Goal: Information Seeking & Learning: Compare options

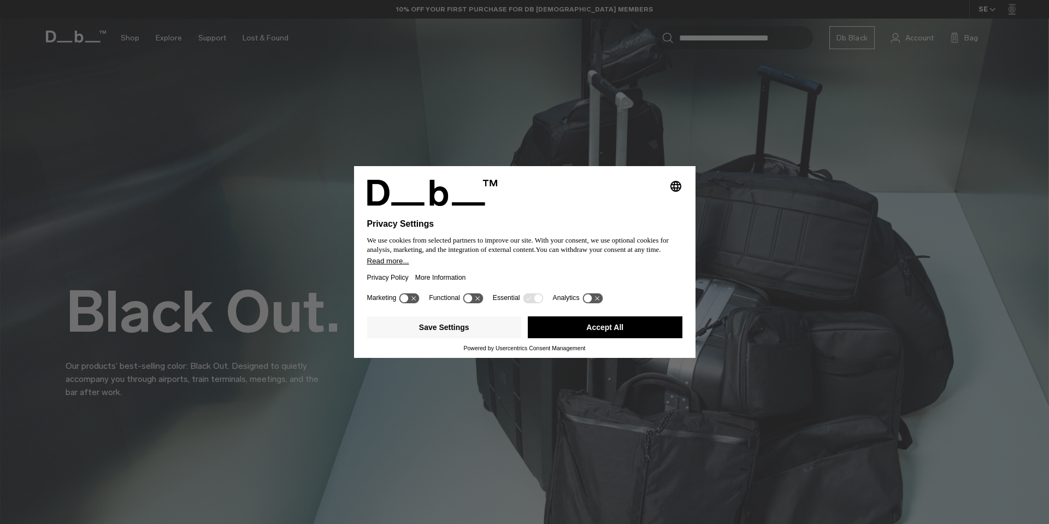
click at [591, 333] on button "Accept All" at bounding box center [605, 327] width 155 height 22
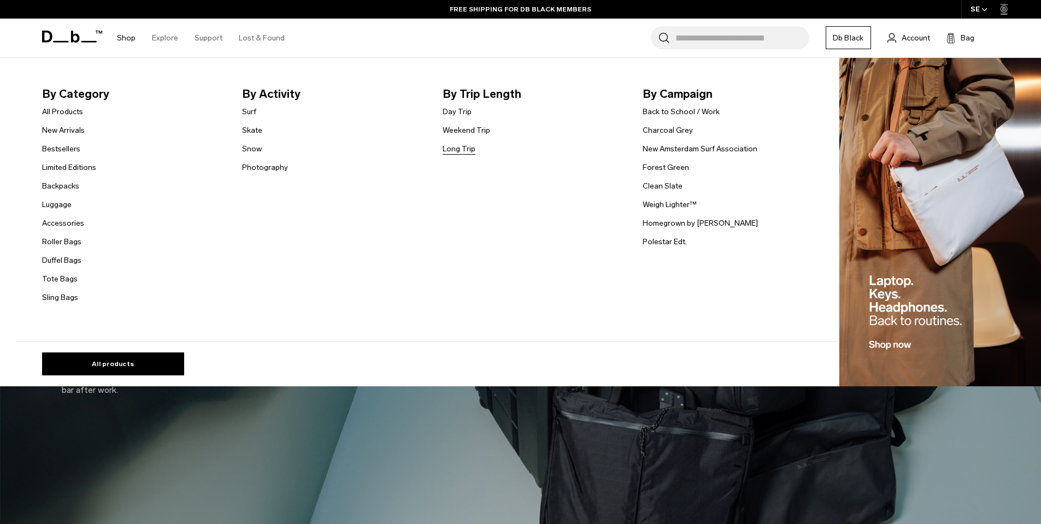
click at [475, 146] on link "Long Trip" at bounding box center [459, 148] width 33 height 11
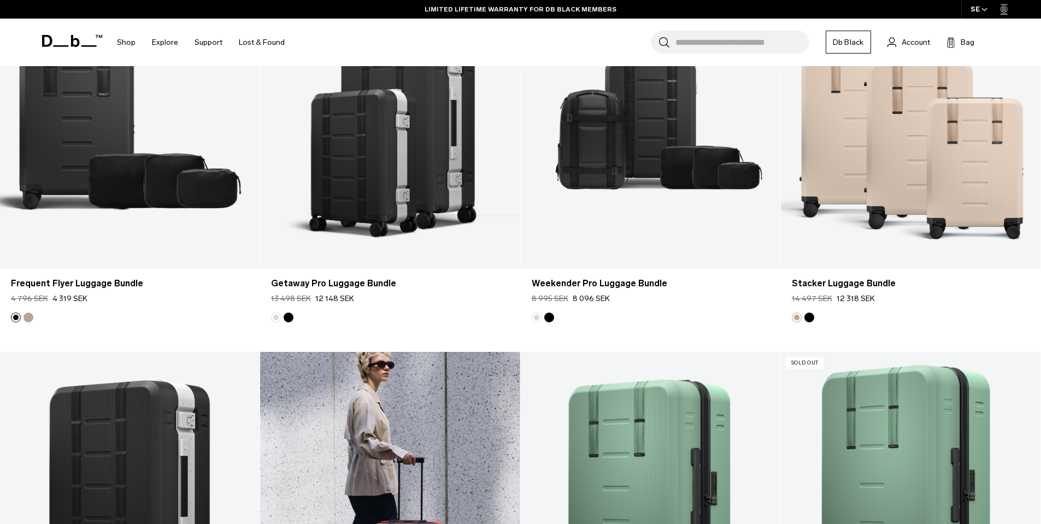
scroll to position [1887, 0]
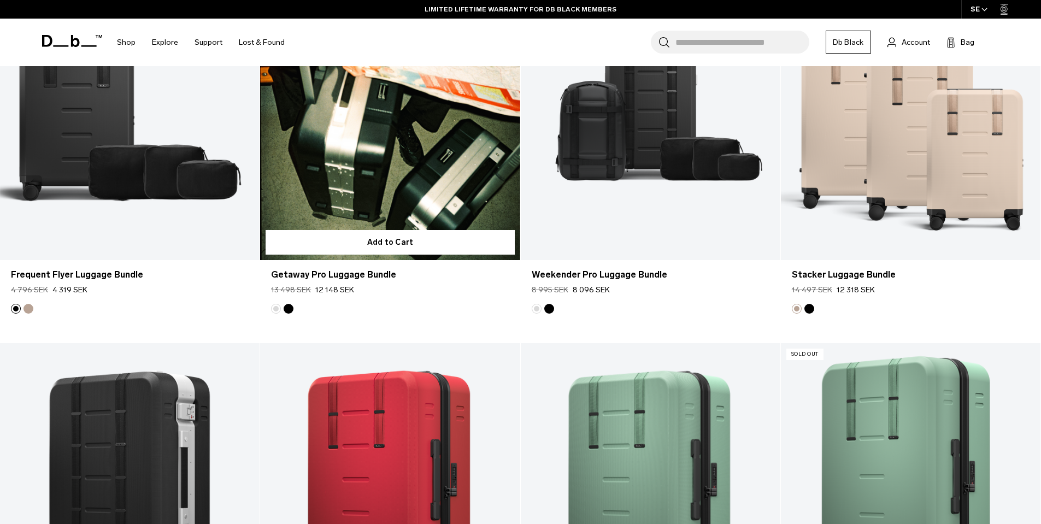
click at [404, 146] on link "Getaway Pro Luggage Bundle" at bounding box center [390, 116] width 260 height 289
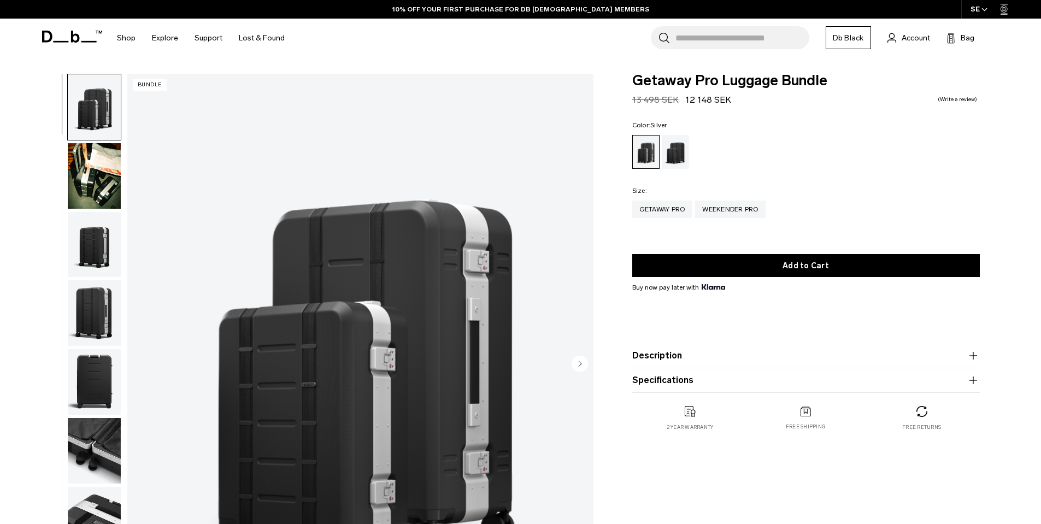
click at [90, 164] on img "button" at bounding box center [94, 176] width 53 height 66
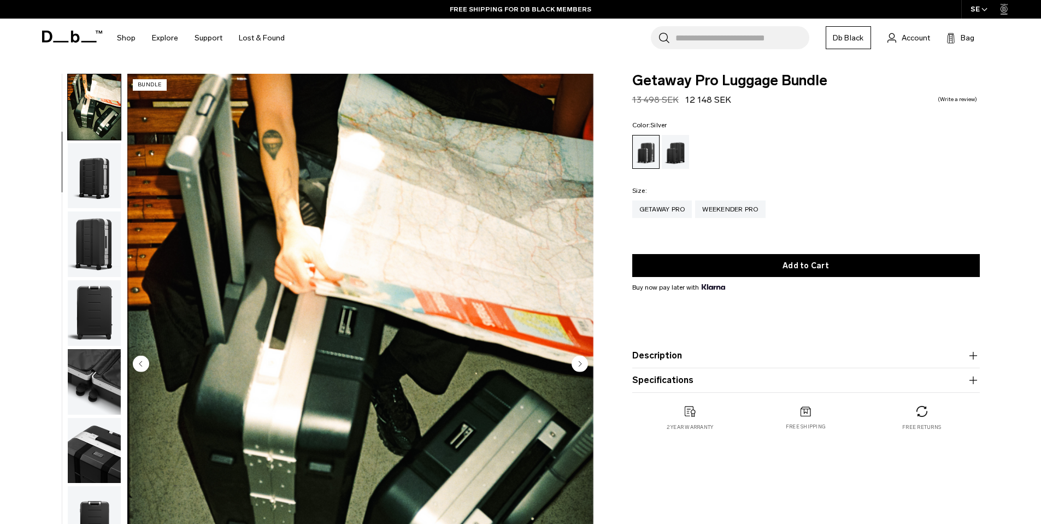
scroll to position [143, 0]
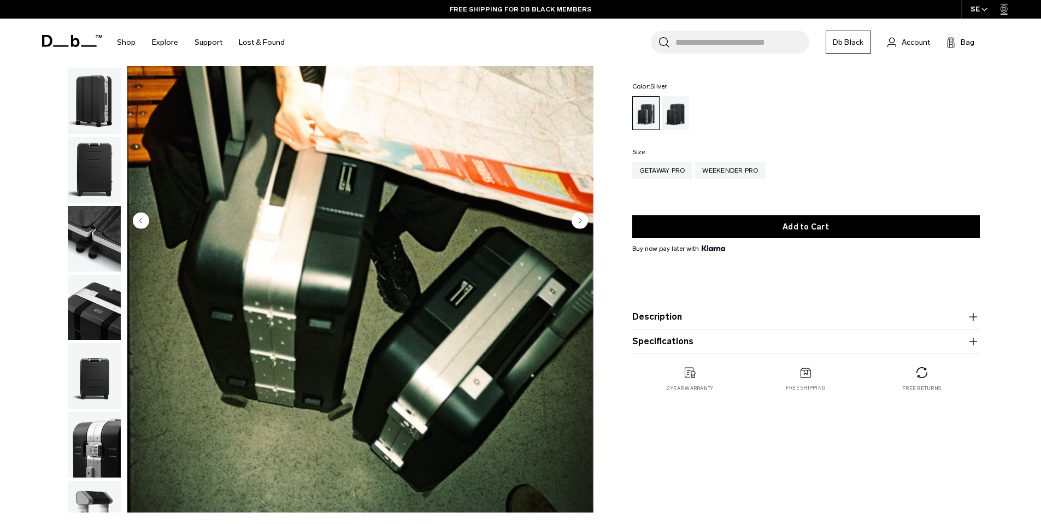
click at [102, 245] on img "button" at bounding box center [94, 239] width 53 height 66
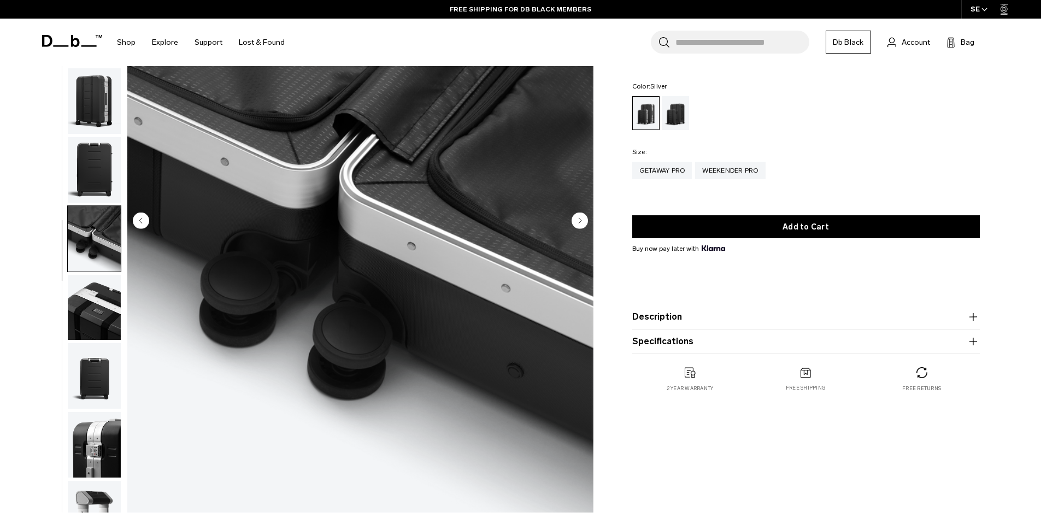
scroll to position [103, 0]
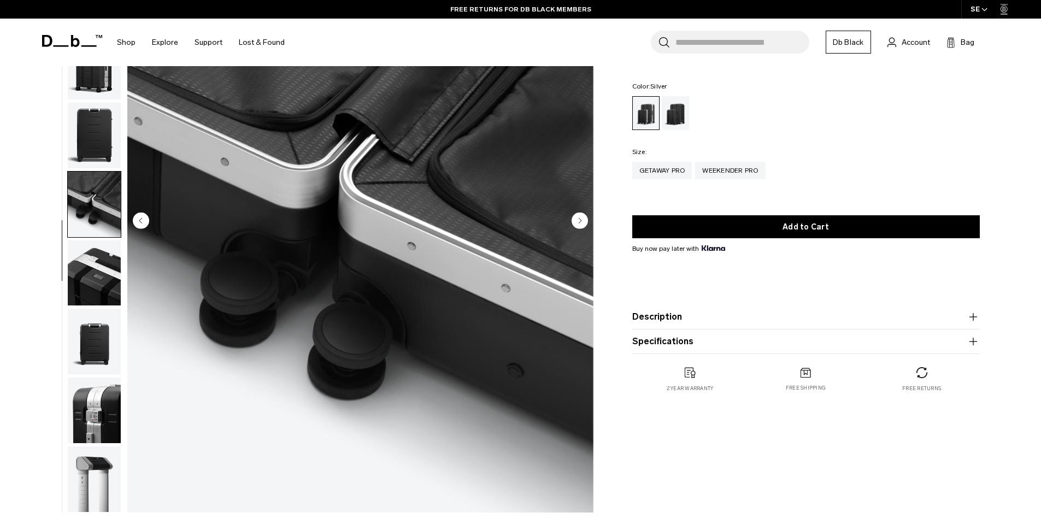
click at [101, 339] on img "button" at bounding box center [94, 342] width 53 height 66
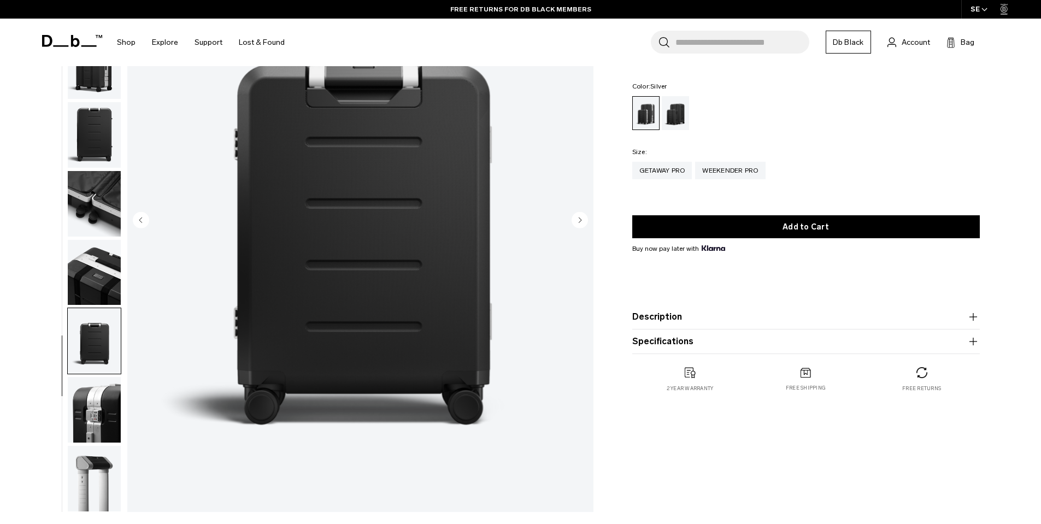
scroll to position [457, 0]
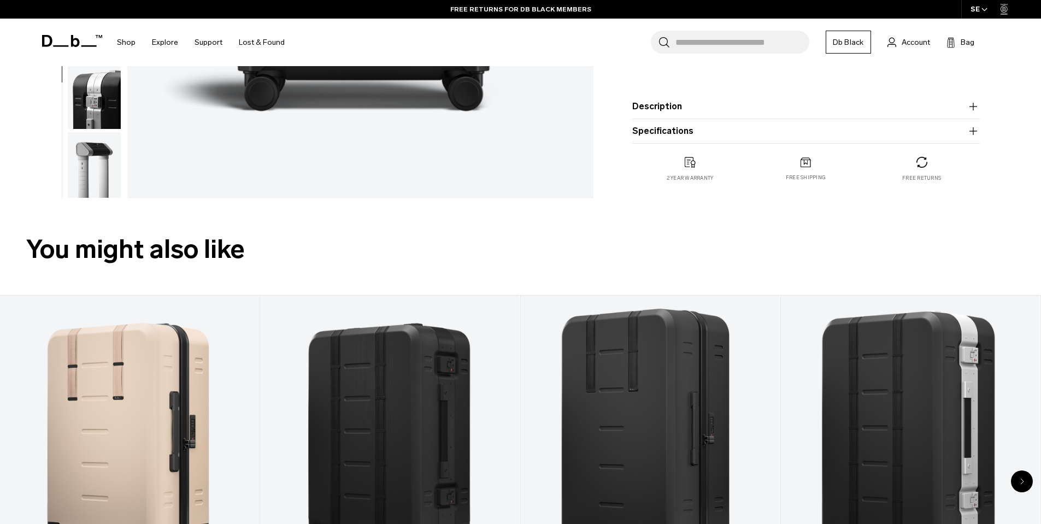
click at [94, 157] on img "button" at bounding box center [94, 165] width 53 height 66
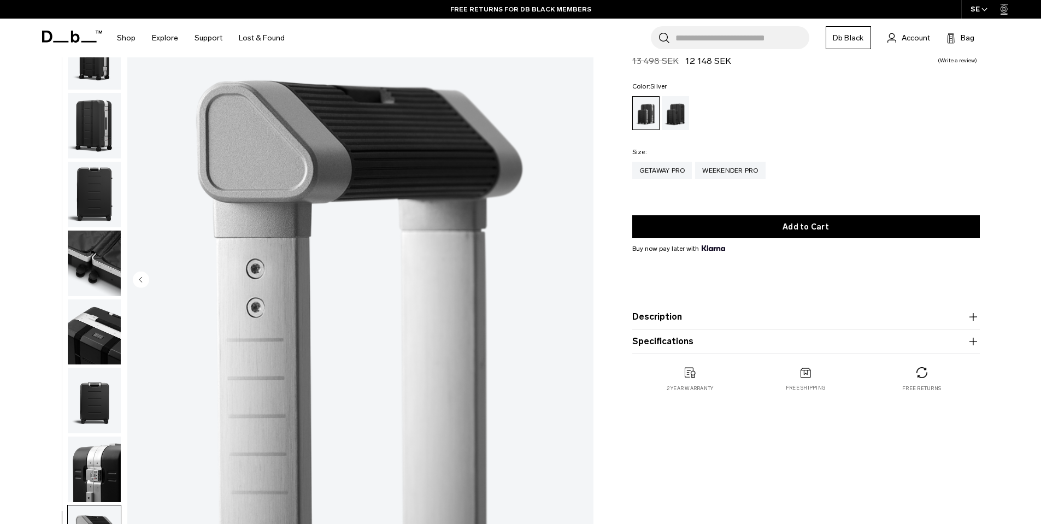
scroll to position [69, 0]
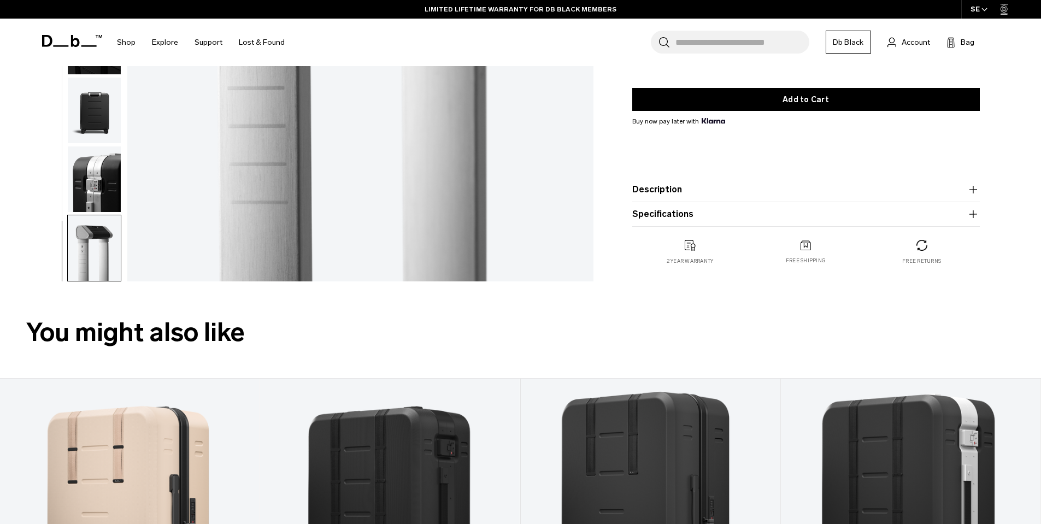
click at [103, 191] on img "button" at bounding box center [94, 179] width 53 height 66
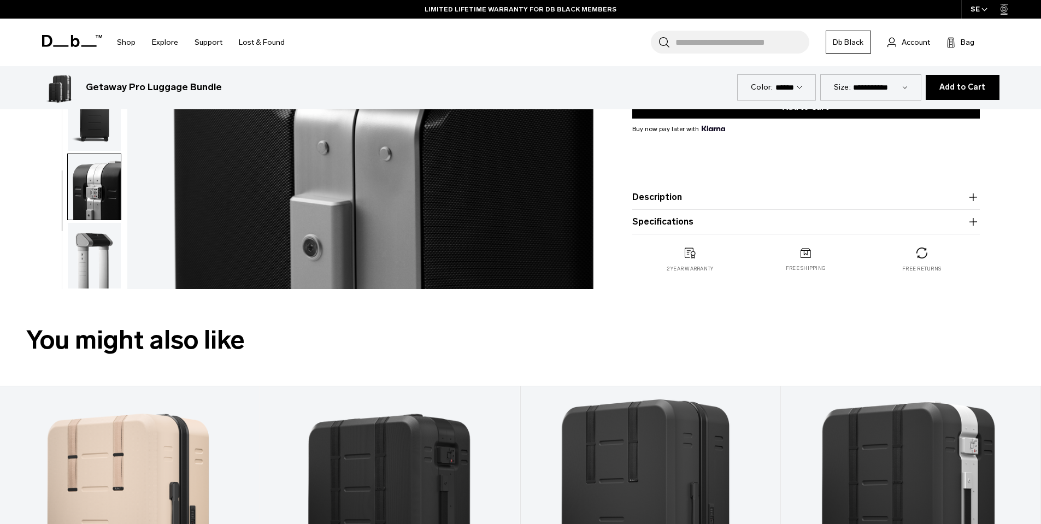
scroll to position [364, 0]
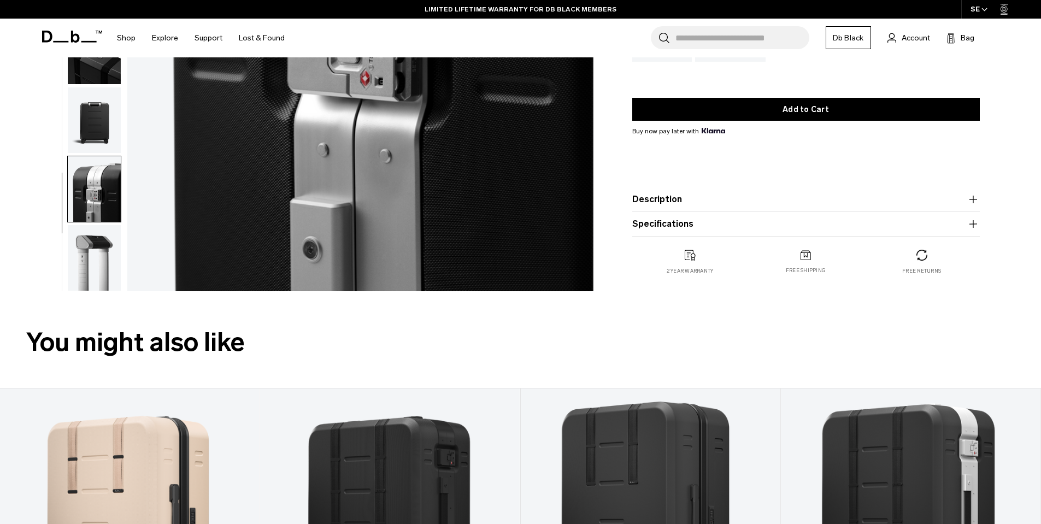
click at [106, 260] on img "button" at bounding box center [94, 258] width 53 height 66
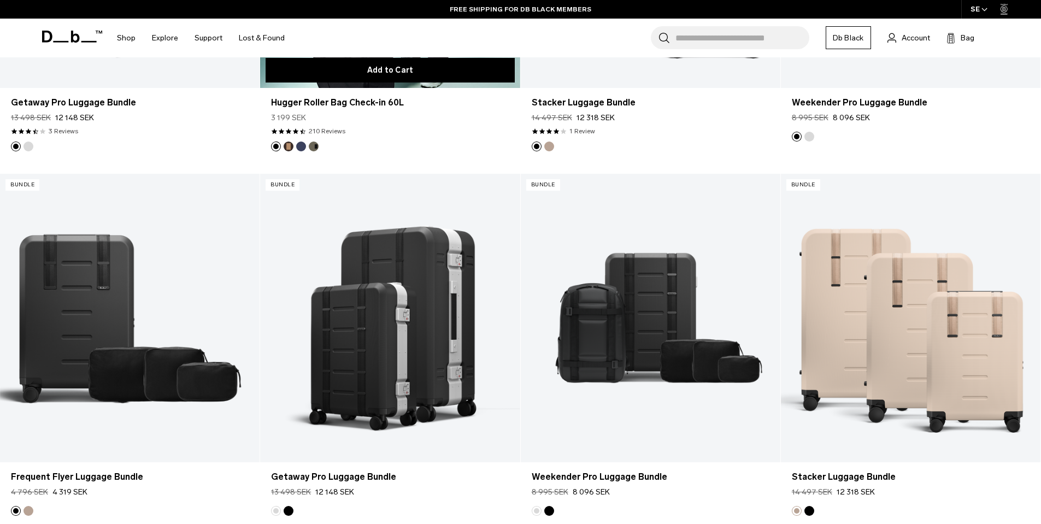
scroll to position [1798, 0]
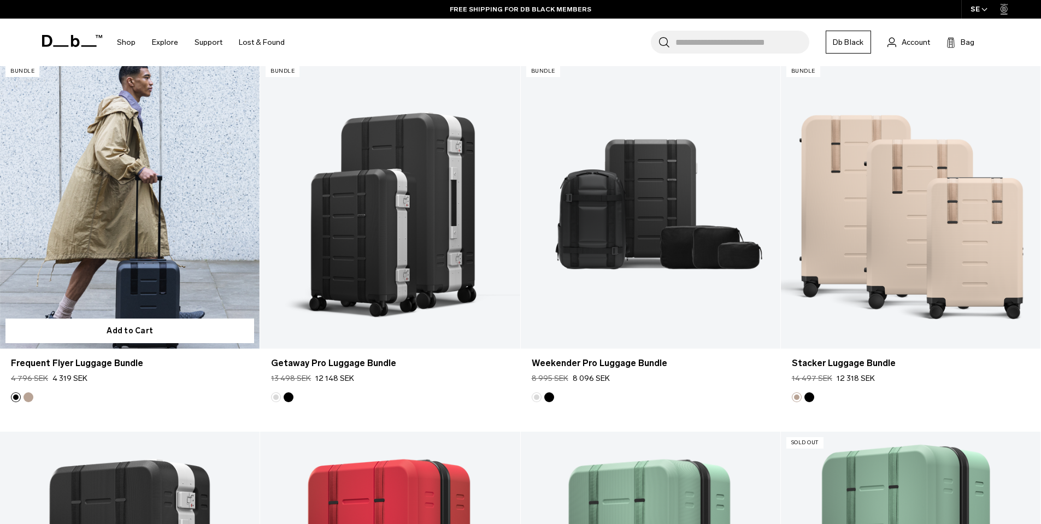
click at [128, 242] on link "Frequent Flyer Luggage Bundle" at bounding box center [130, 204] width 260 height 289
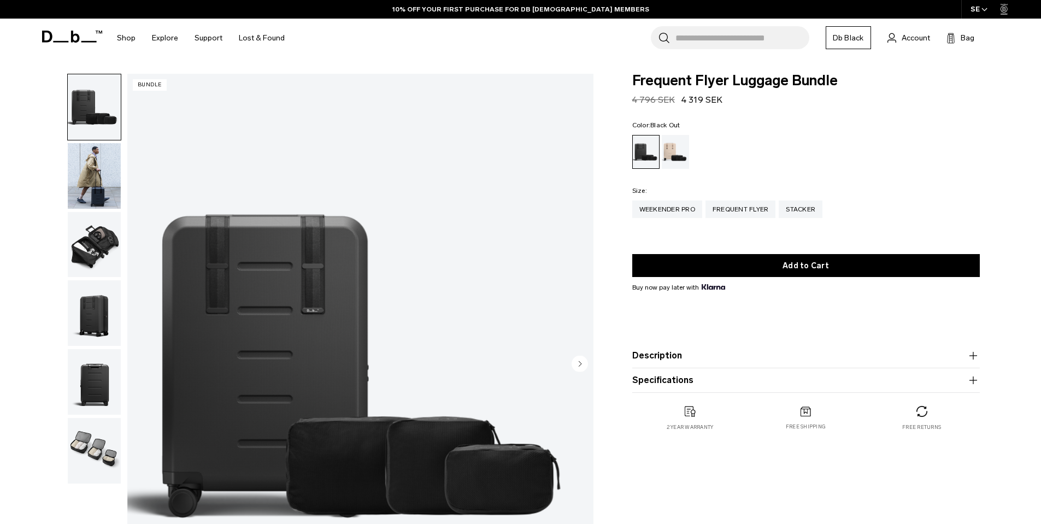
click at [94, 311] on img "button" at bounding box center [94, 313] width 53 height 66
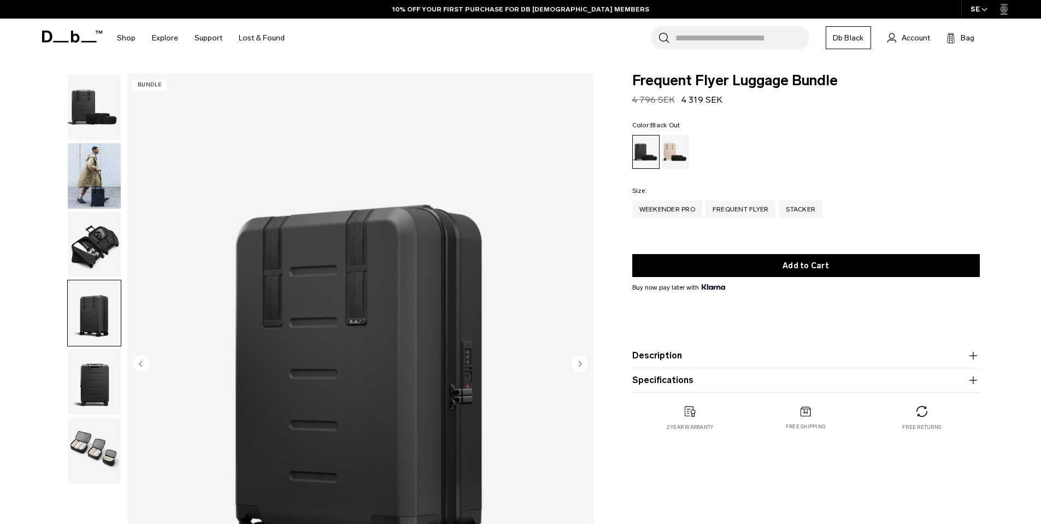
click at [96, 248] on img "button" at bounding box center [94, 245] width 53 height 66
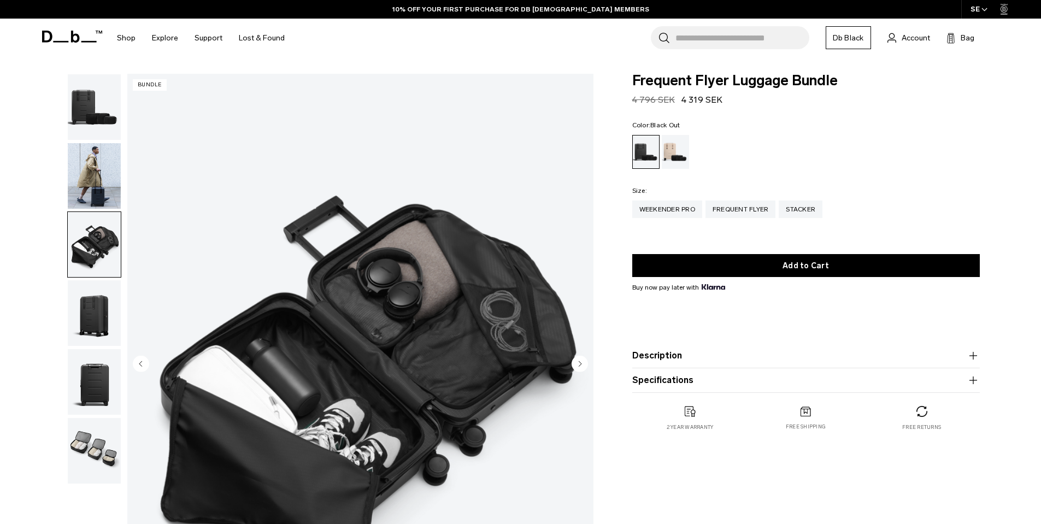
click at [95, 442] on img "button" at bounding box center [94, 451] width 53 height 66
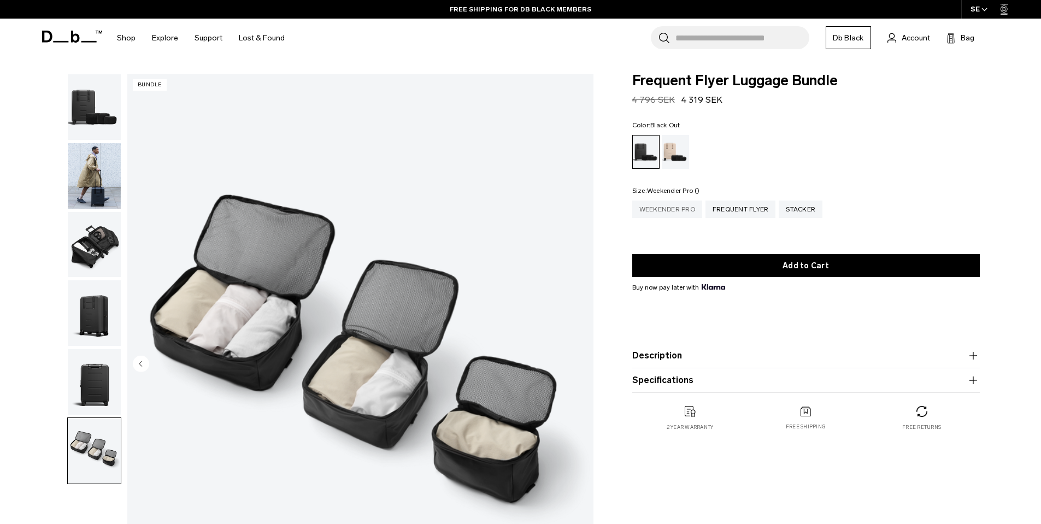
click at [670, 208] on div "Weekender Pro" at bounding box center [667, 209] width 70 height 17
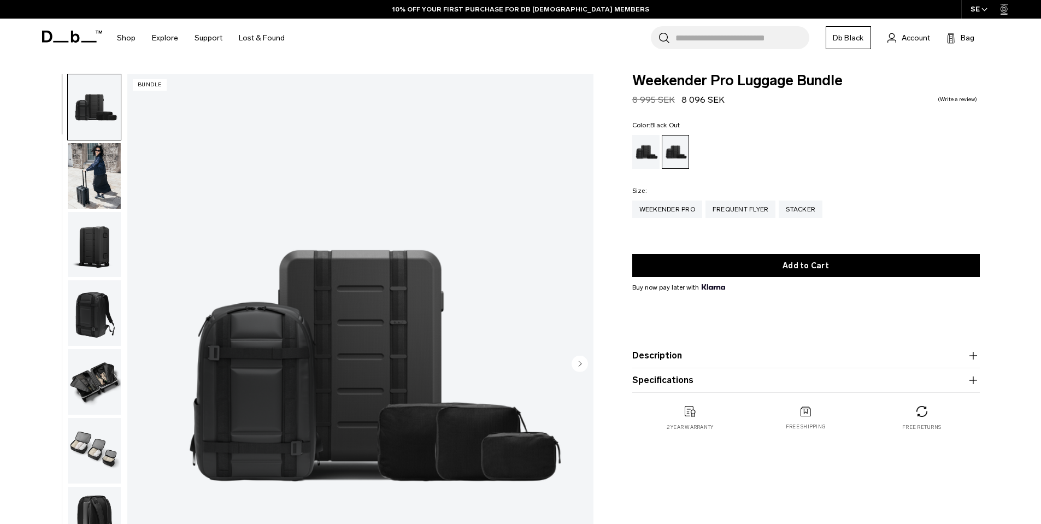
click at [83, 309] on img "button" at bounding box center [94, 313] width 53 height 66
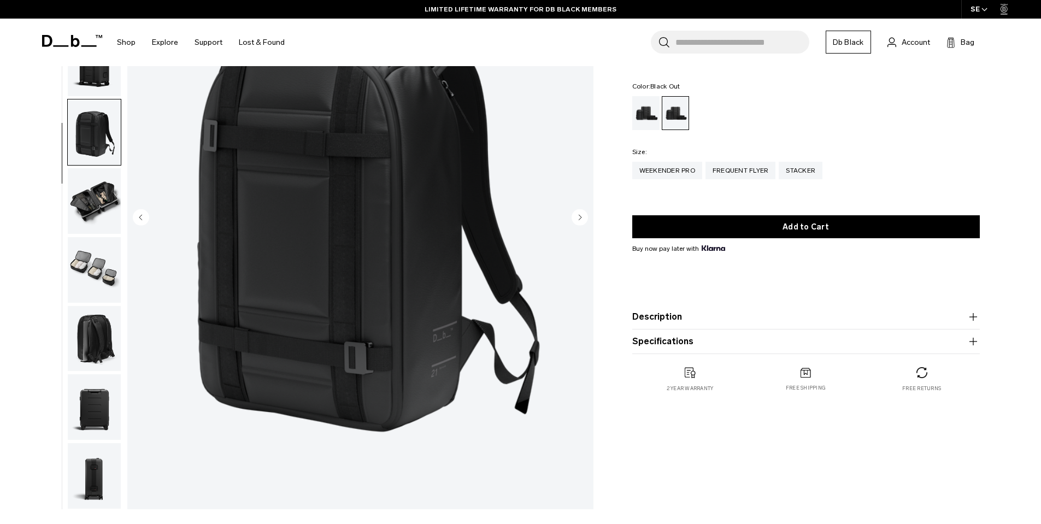
scroll to position [224, 0]
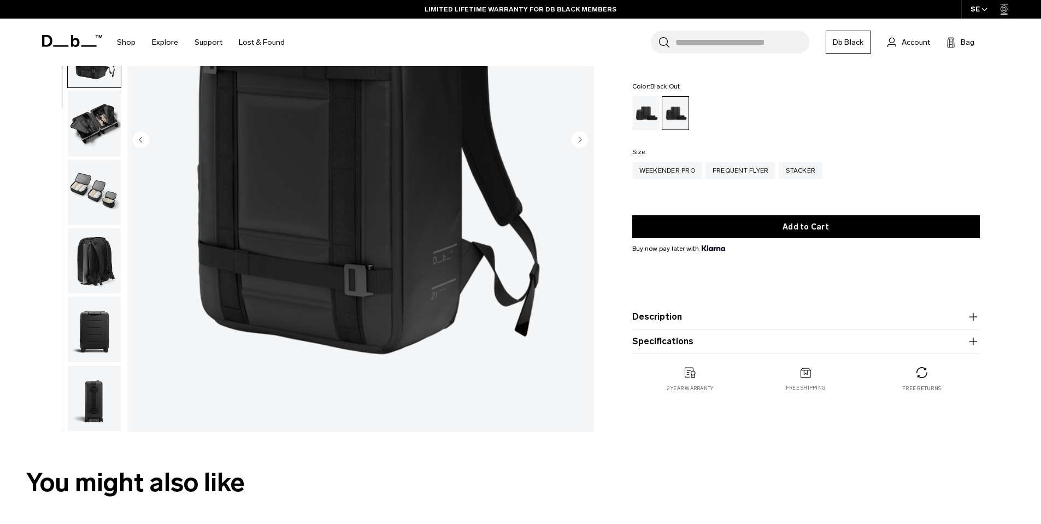
click at [91, 326] on img "button" at bounding box center [94, 330] width 53 height 66
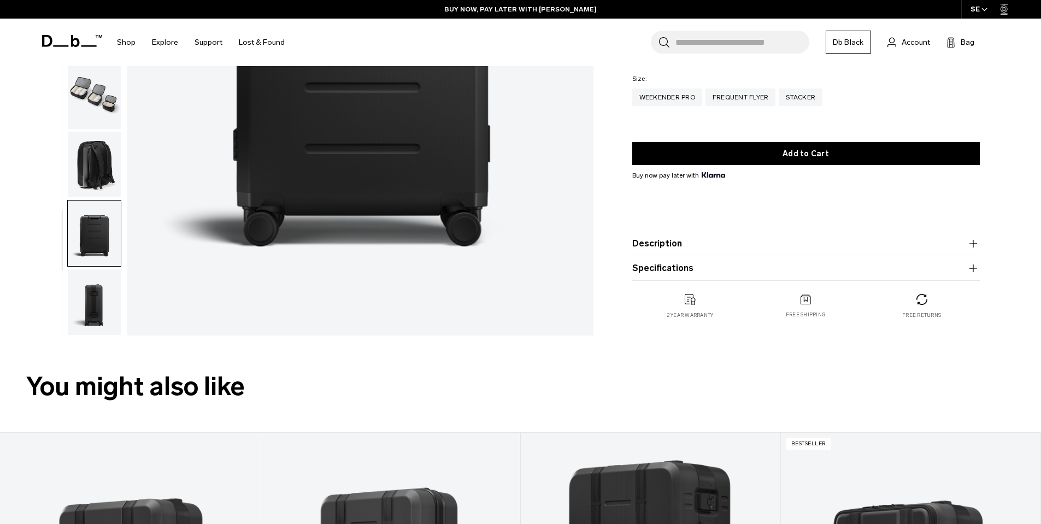
scroll to position [15, 0]
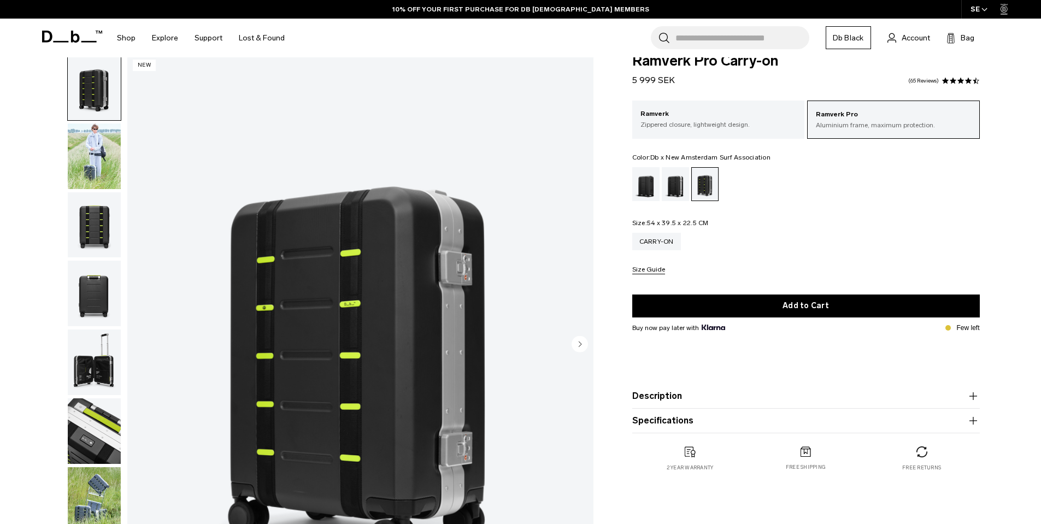
click at [81, 212] on img "button" at bounding box center [94, 225] width 53 height 66
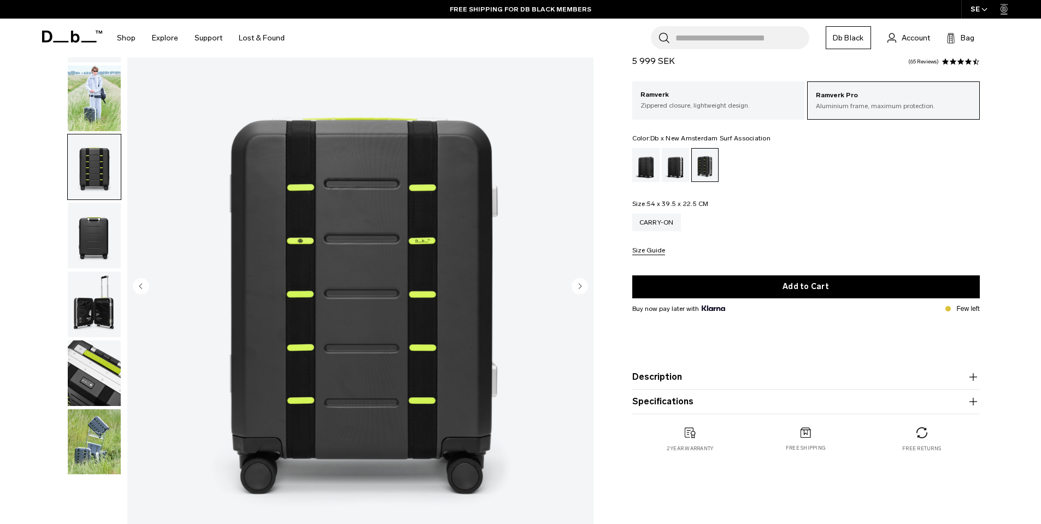
scroll to position [269, 0]
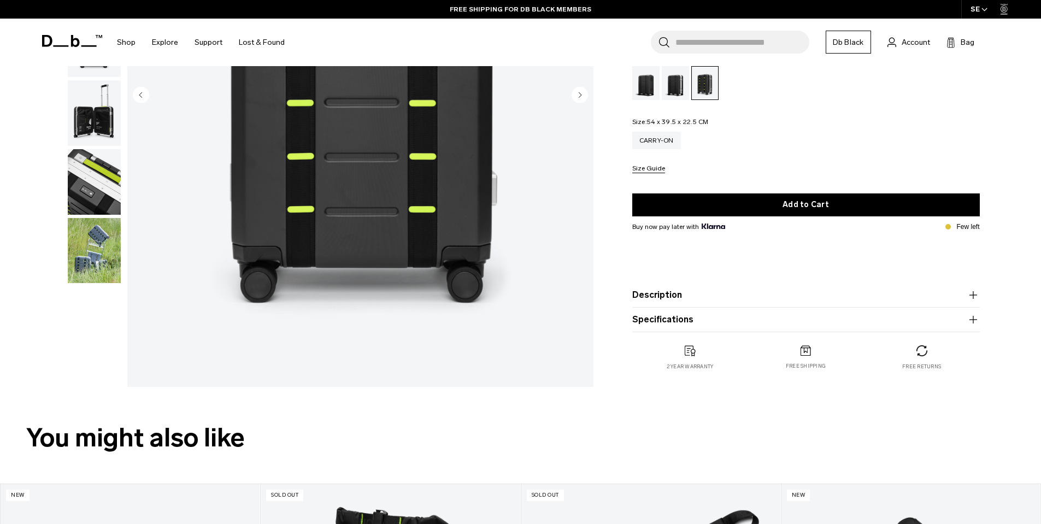
click at [96, 201] on img "button" at bounding box center [94, 182] width 53 height 66
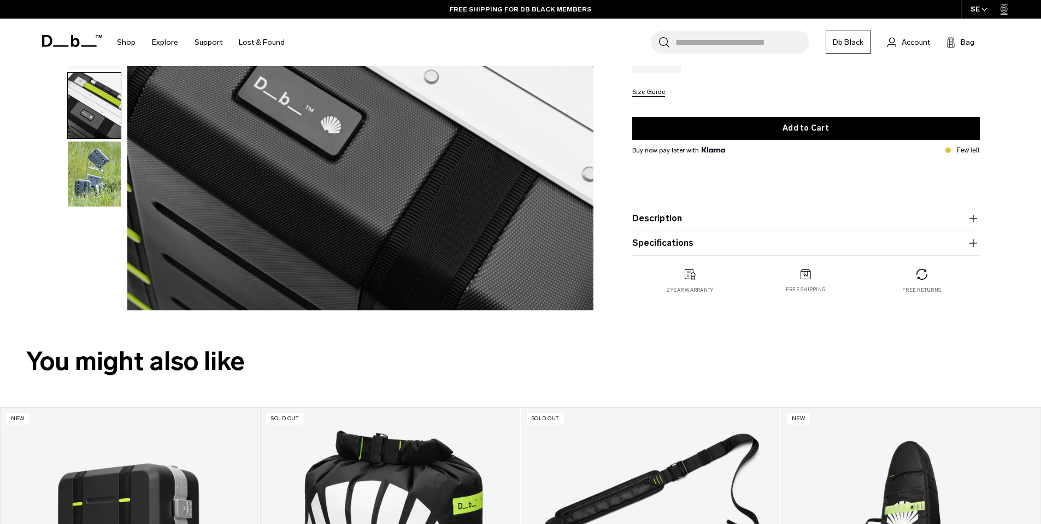
scroll to position [264, 0]
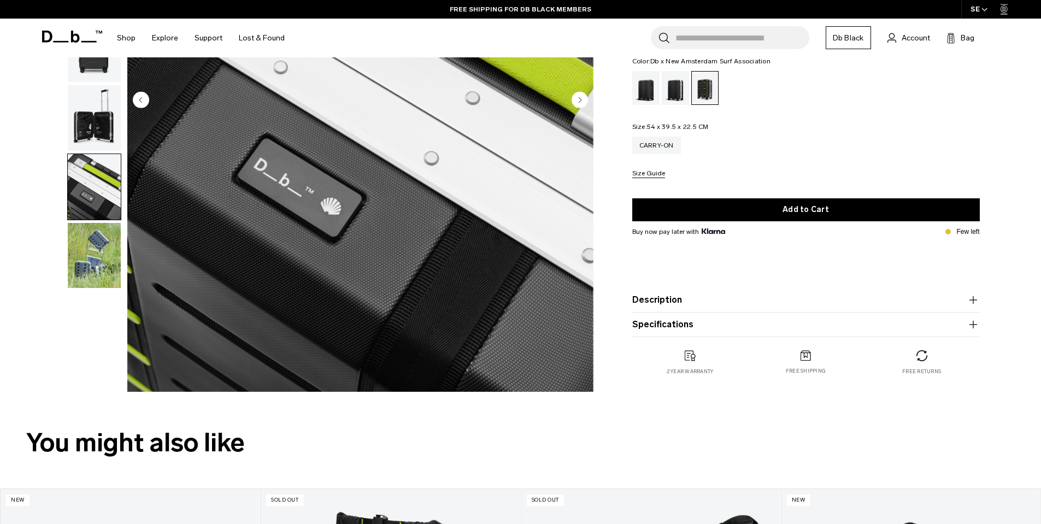
click at [97, 242] on img "button" at bounding box center [94, 256] width 53 height 66
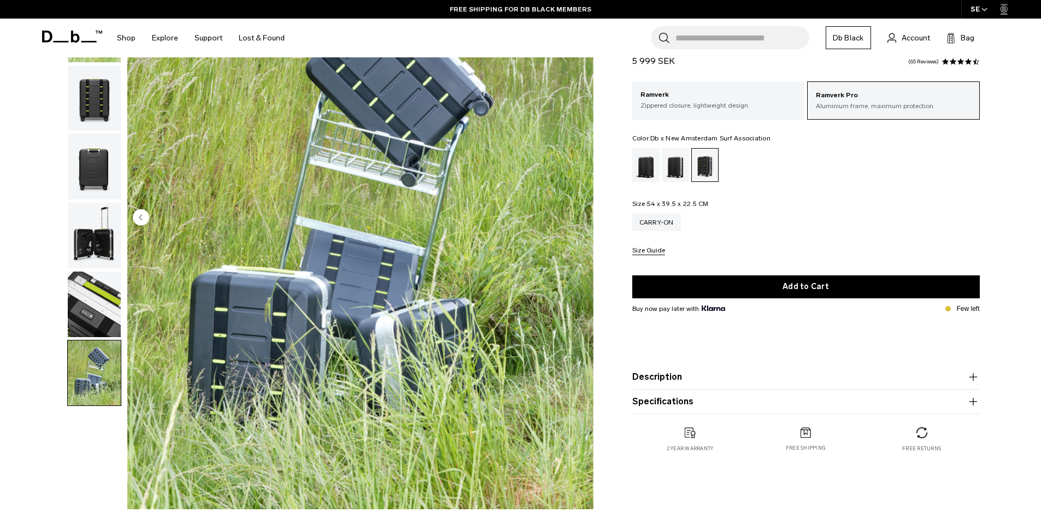
scroll to position [0, 0]
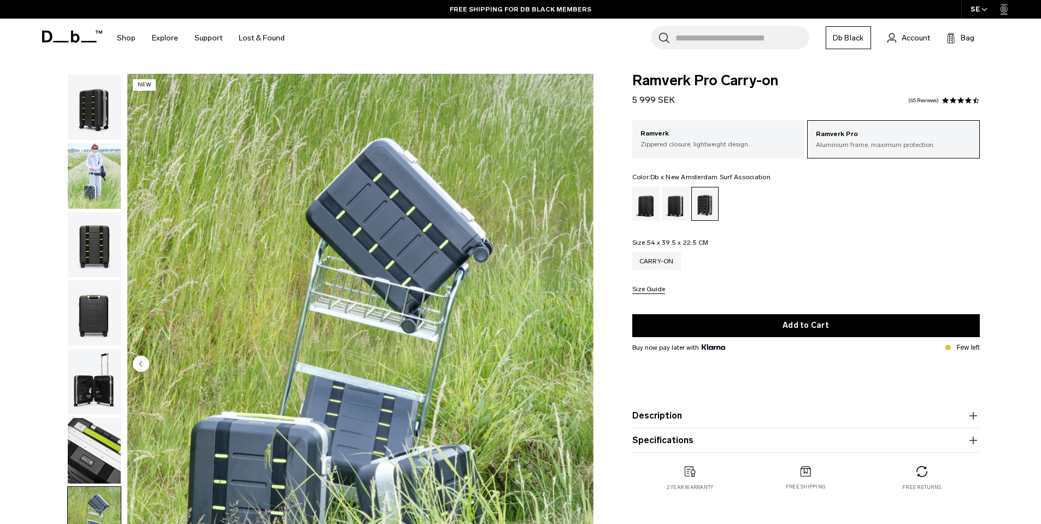
click at [90, 221] on img "button" at bounding box center [94, 245] width 53 height 66
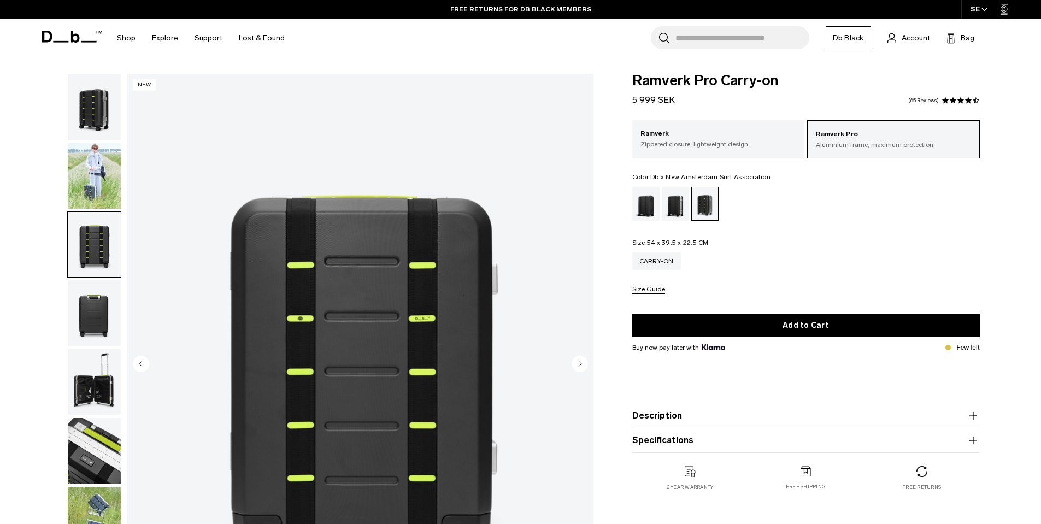
click at [87, 165] on img "button" at bounding box center [94, 176] width 53 height 66
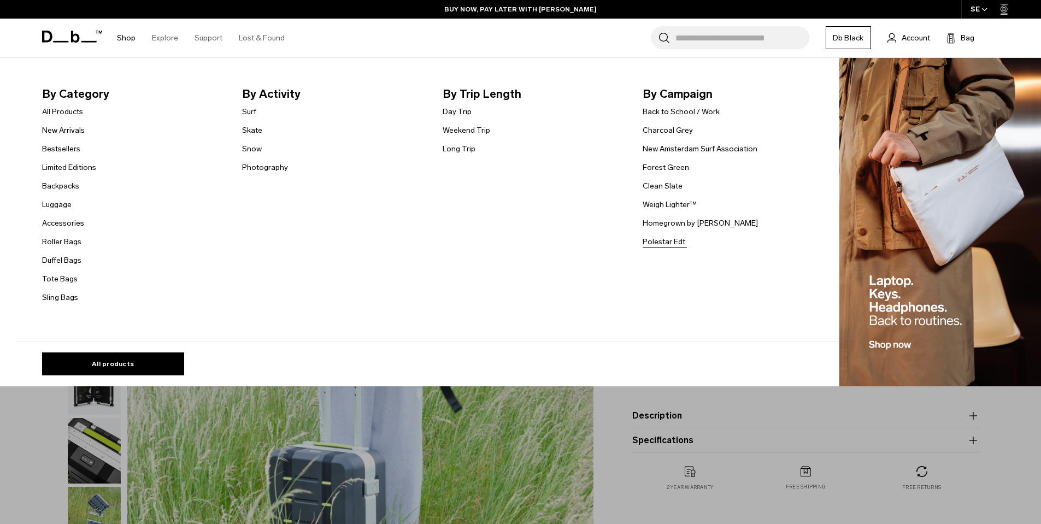
click at [666, 245] on link "Polestar Edt." at bounding box center [665, 241] width 44 height 11
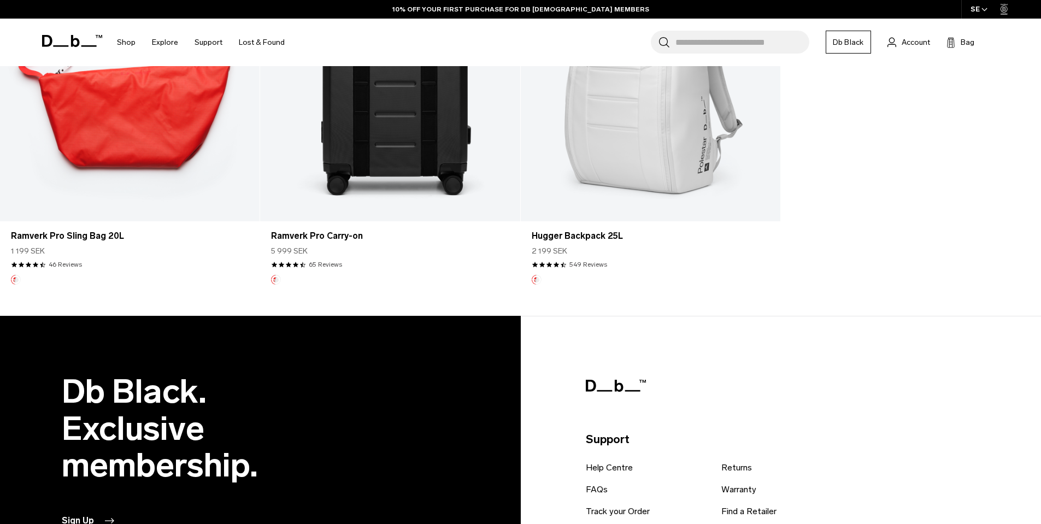
scroll to position [140, 0]
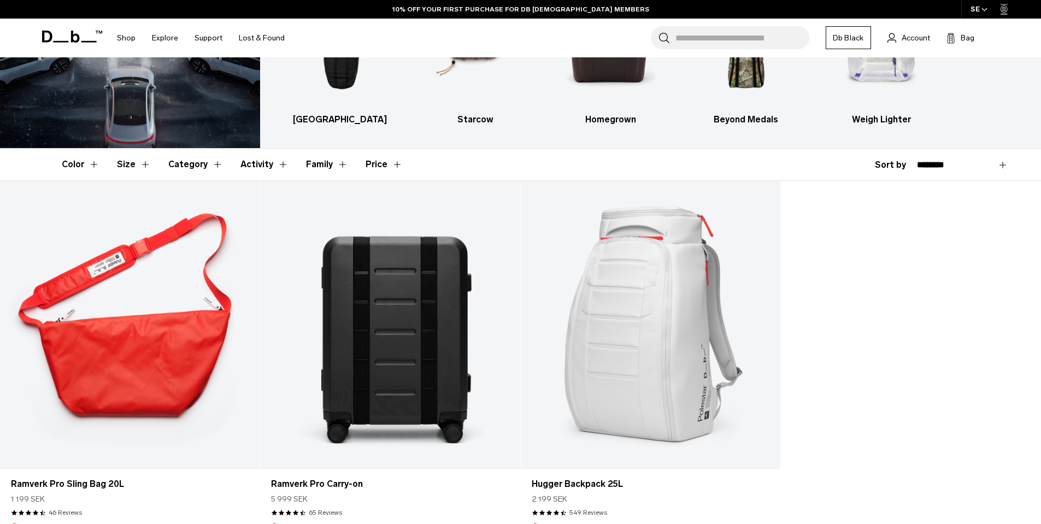
click at [377, 302] on link "Ramverk Pro Carry-on" at bounding box center [390, 325] width 260 height 289
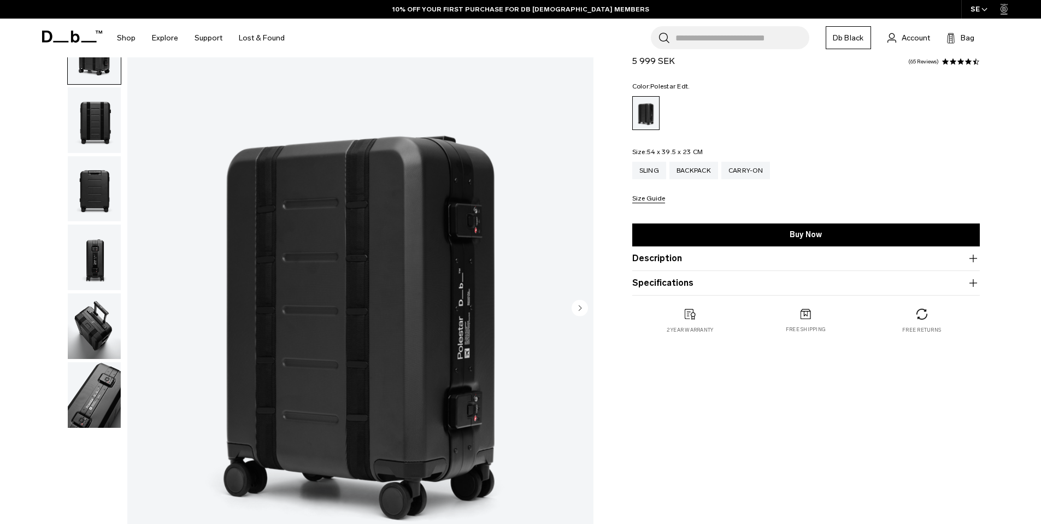
click at [101, 397] on img "button" at bounding box center [94, 395] width 53 height 66
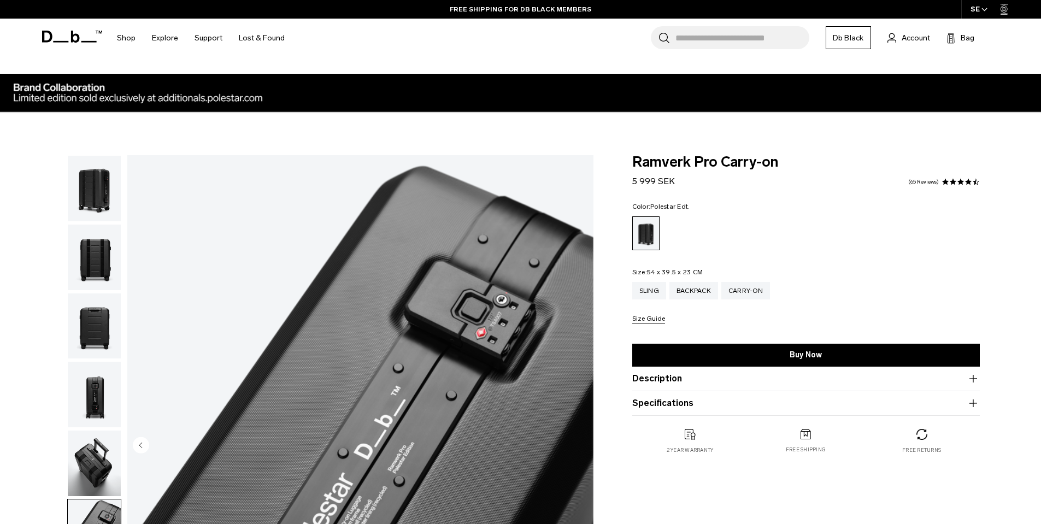
click at [89, 189] on img "button" at bounding box center [94, 189] width 53 height 66
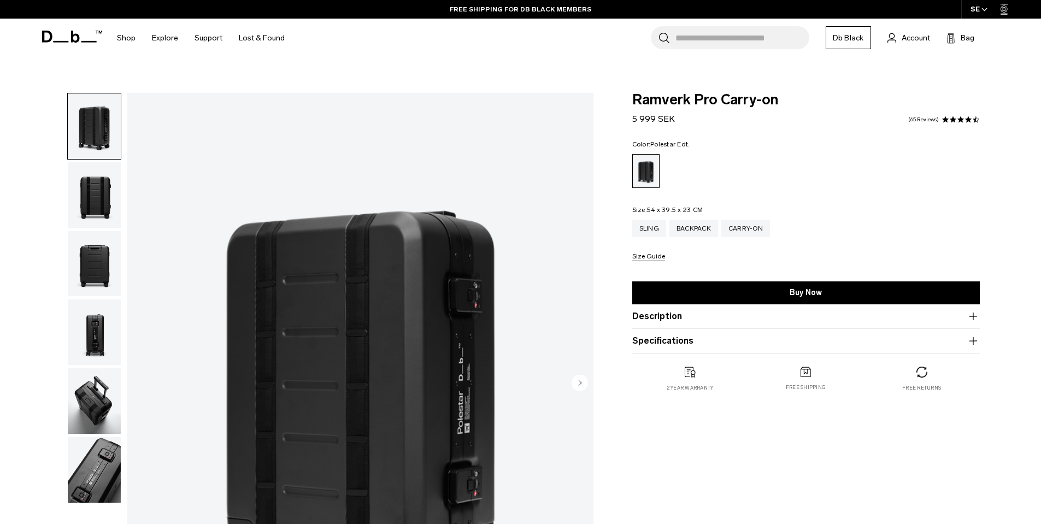
scroll to position [146, 0]
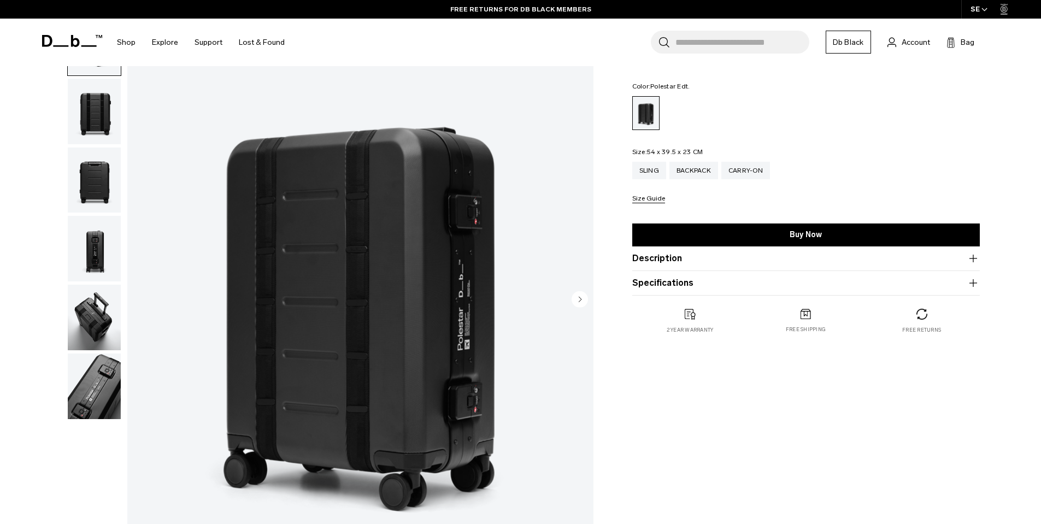
click at [92, 107] on img "button" at bounding box center [94, 112] width 53 height 66
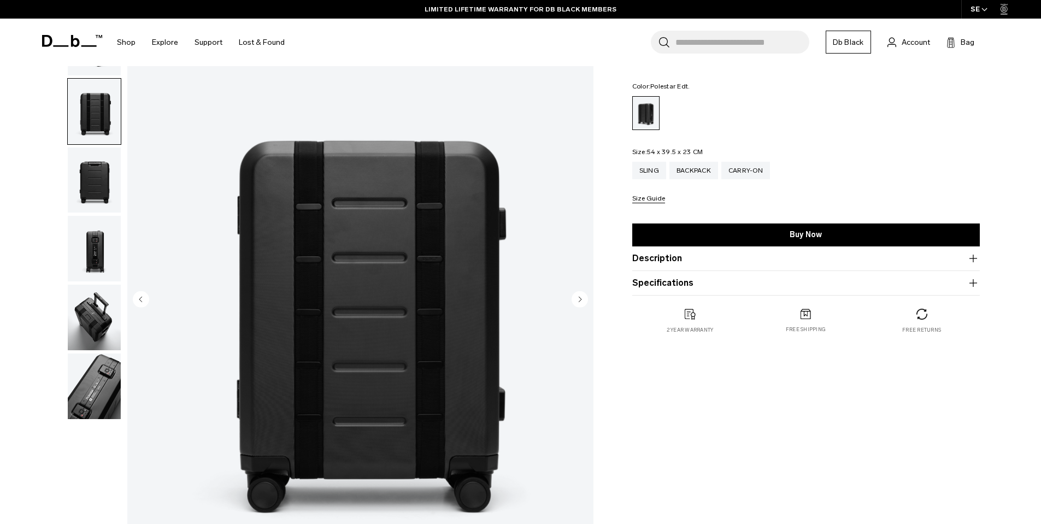
click at [83, 319] on img "button" at bounding box center [94, 318] width 53 height 66
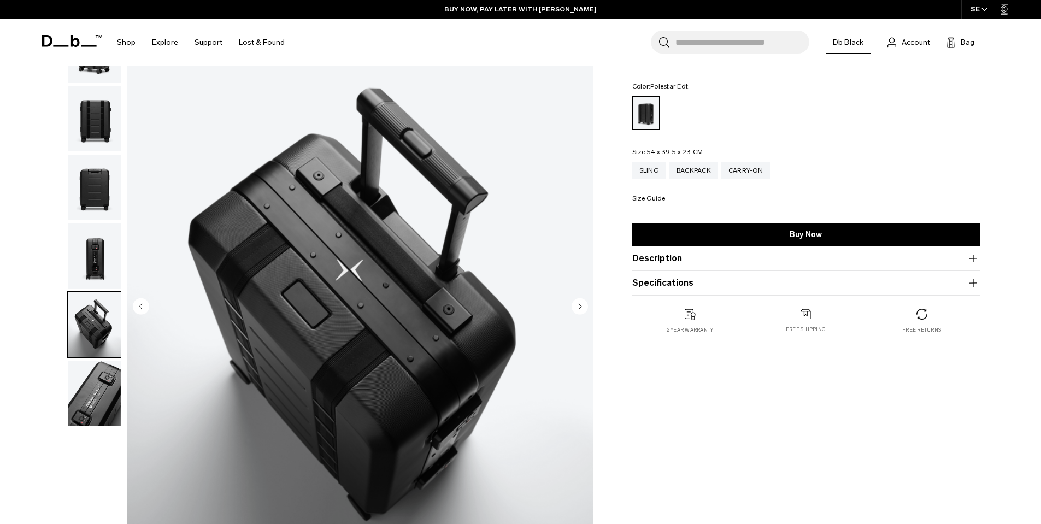
scroll to position [0, 0]
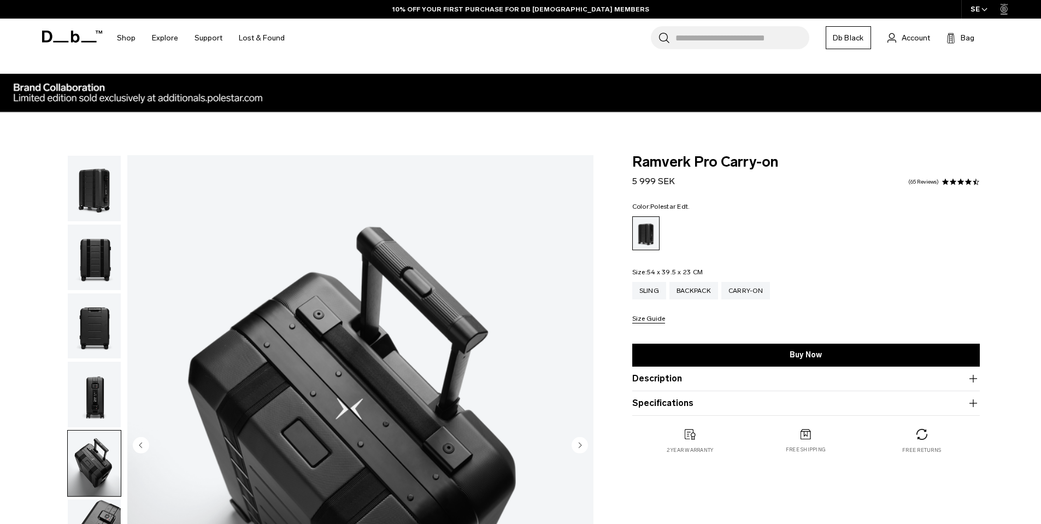
click at [651, 163] on span "Ramverk Pro Carry-on" at bounding box center [806, 162] width 348 height 14
copy div "Ramverk Pro Carry-on"
click at [87, 186] on img "button" at bounding box center [94, 189] width 53 height 66
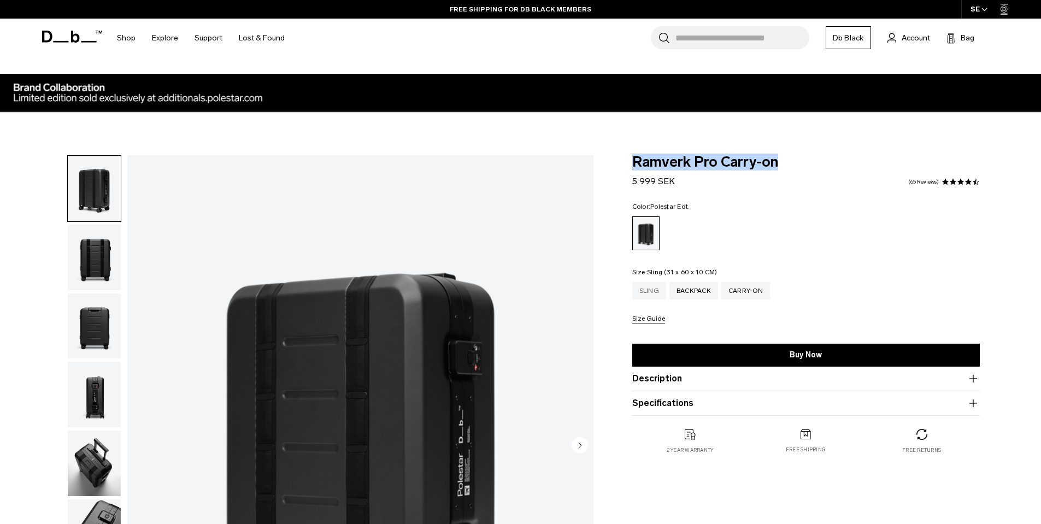
click at [659, 293] on div "Sling" at bounding box center [649, 290] width 34 height 17
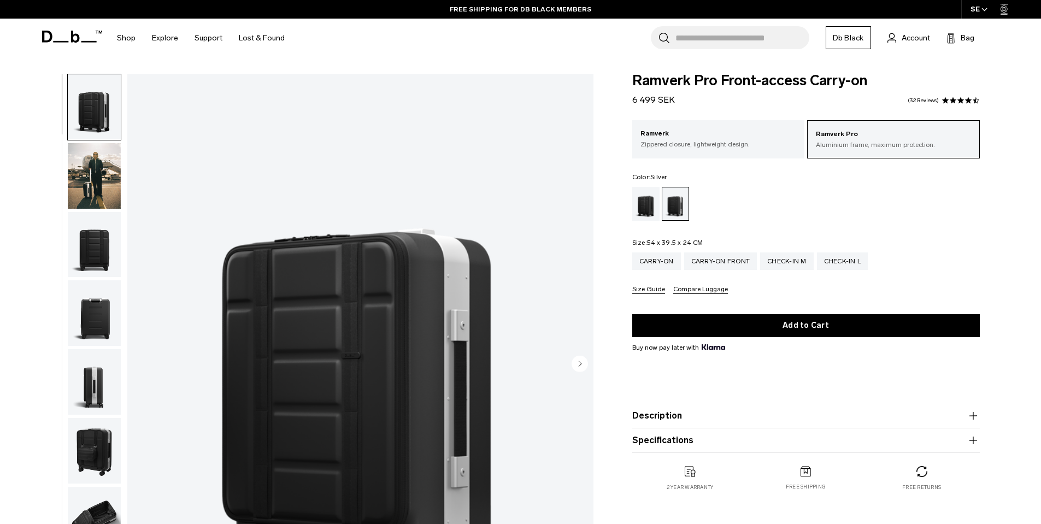
click at [91, 177] on img "button" at bounding box center [94, 176] width 53 height 66
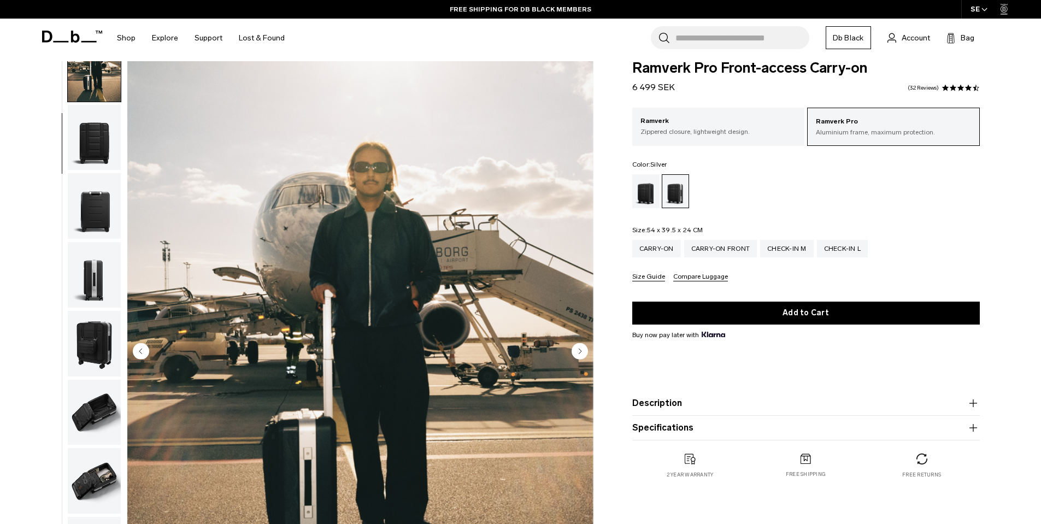
scroll to position [128, 0]
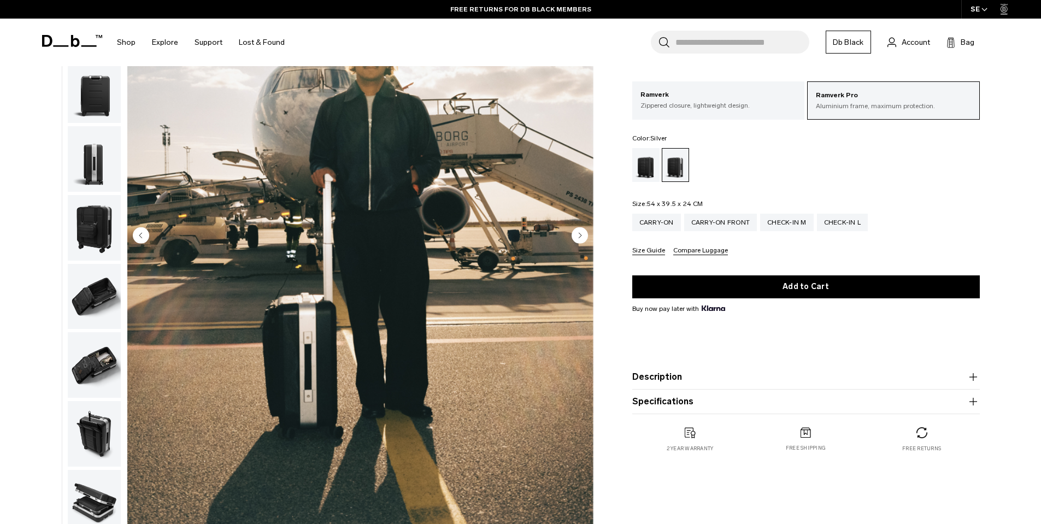
click at [102, 168] on img "button" at bounding box center [94, 159] width 53 height 66
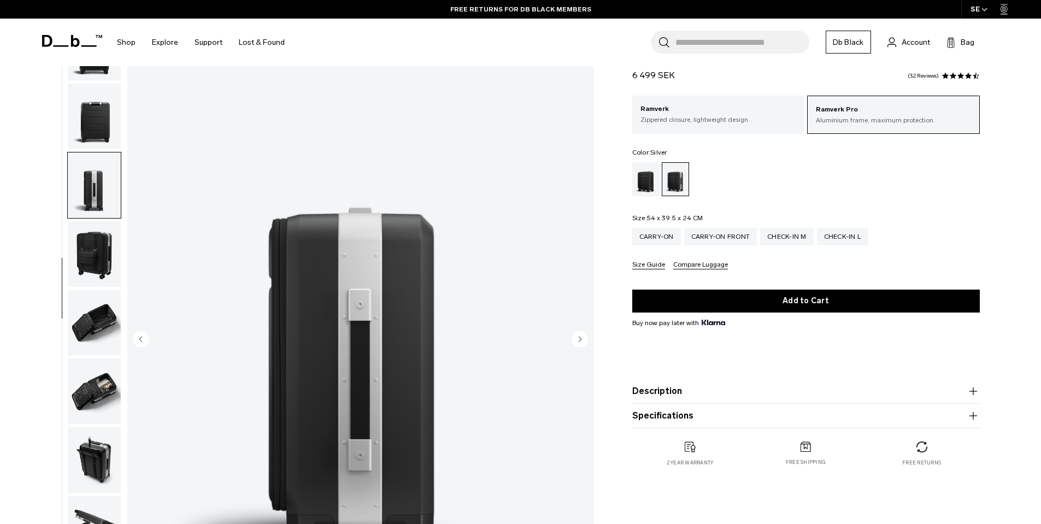
scroll to position [4, 0]
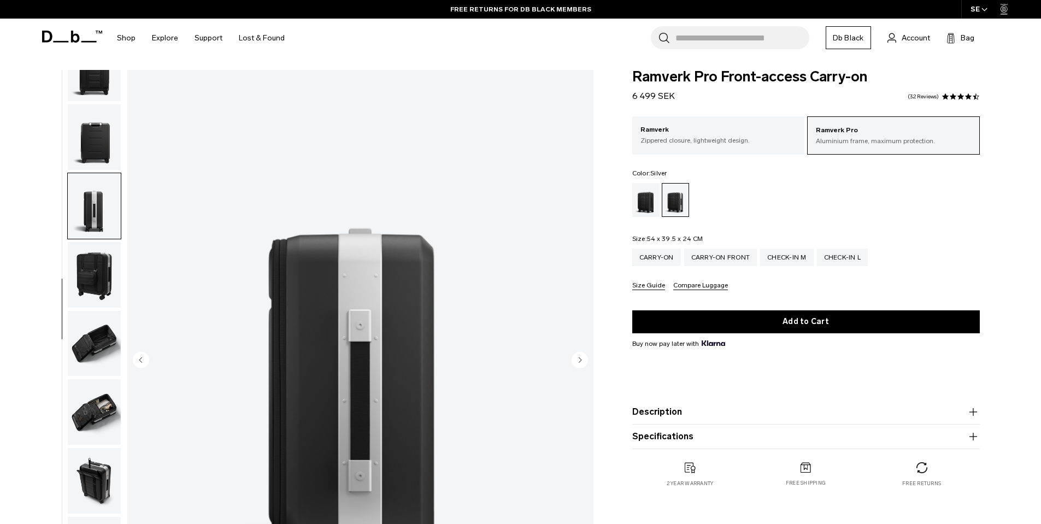
click at [98, 131] on img "button" at bounding box center [94, 137] width 53 height 66
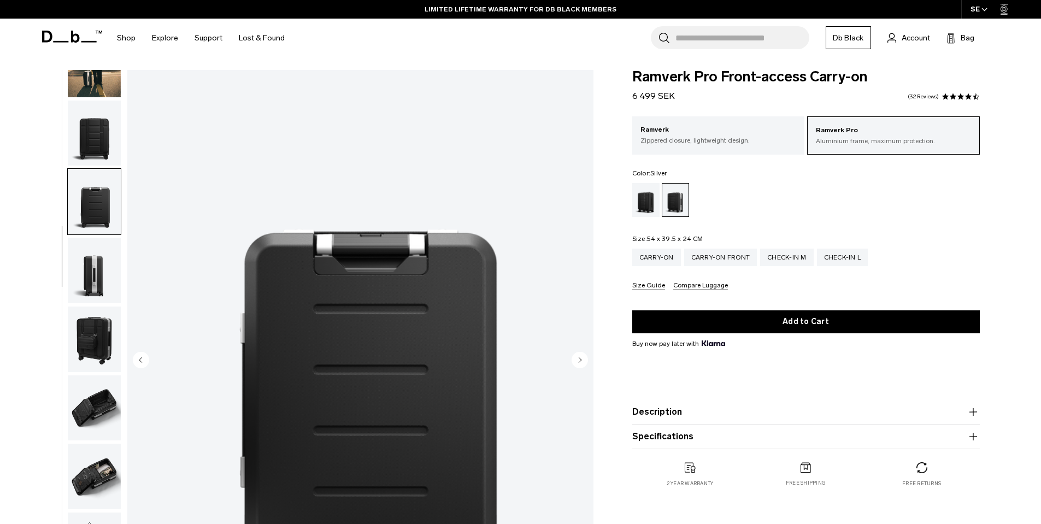
scroll to position [0, 0]
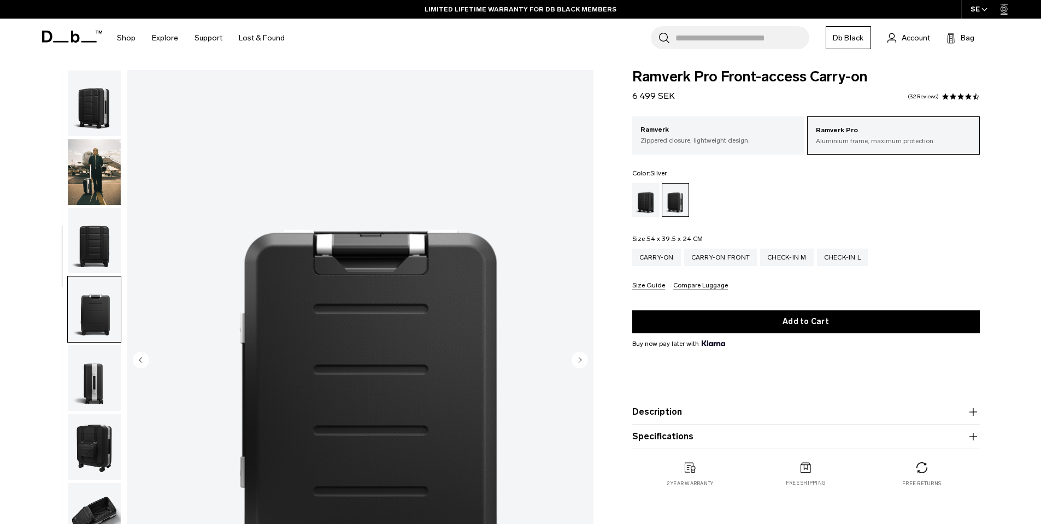
click at [99, 167] on img "button" at bounding box center [94, 172] width 53 height 66
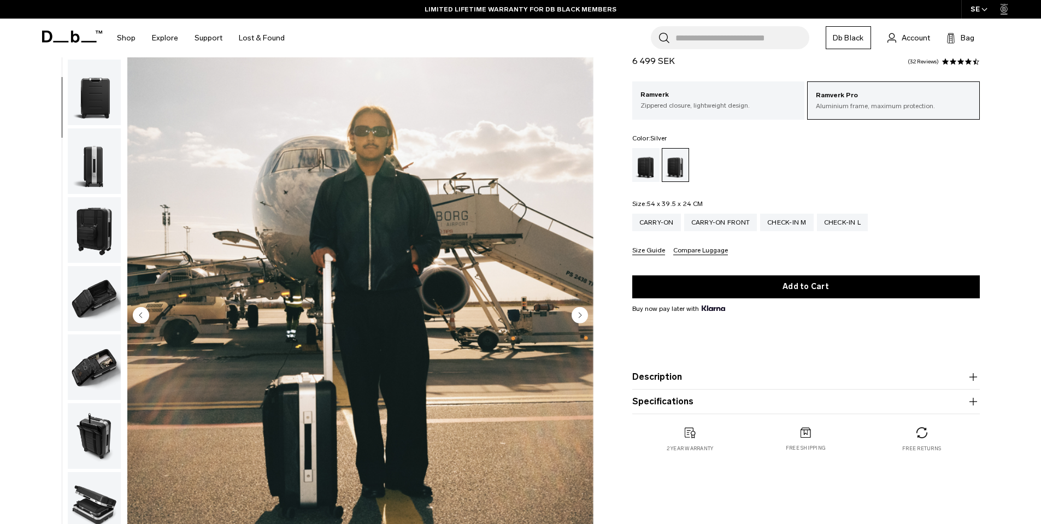
scroll to position [142, 0]
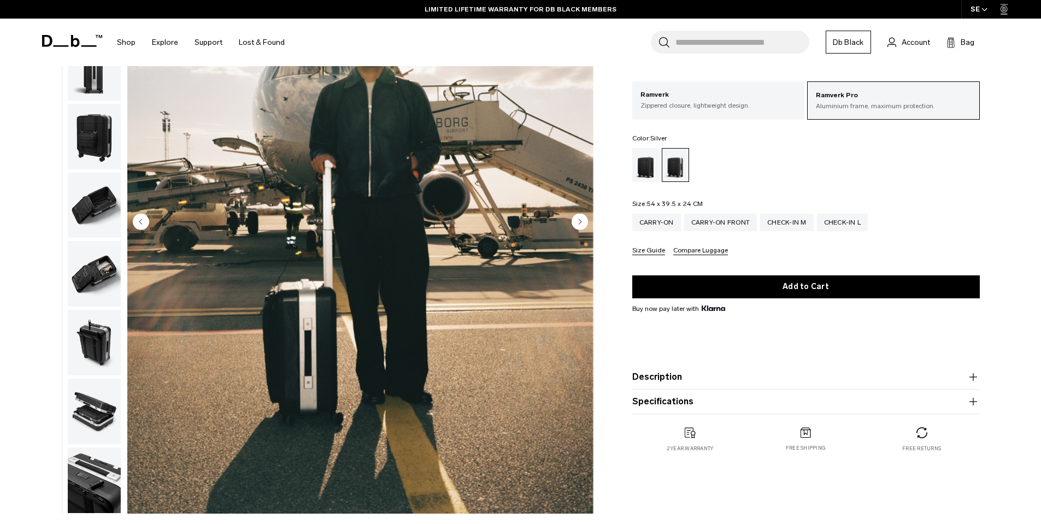
click at [98, 192] on img "button" at bounding box center [94, 206] width 53 height 66
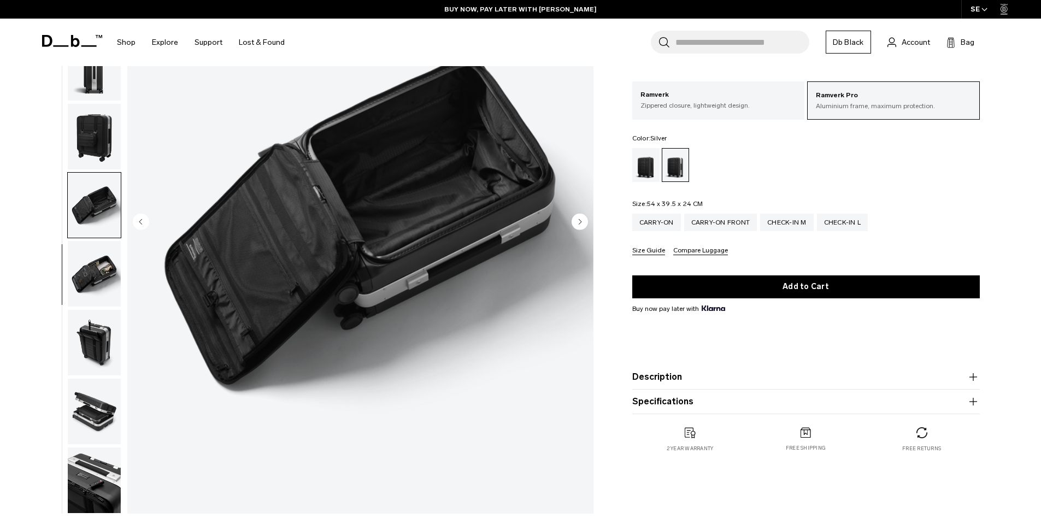
click at [103, 267] on img "button" at bounding box center [94, 274] width 53 height 66
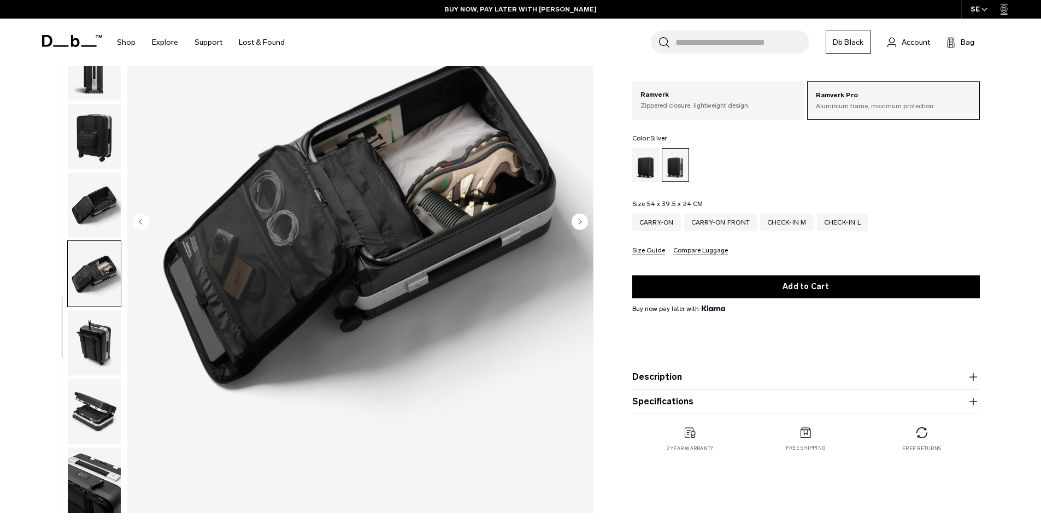
click at [108, 340] on img "button" at bounding box center [94, 343] width 53 height 66
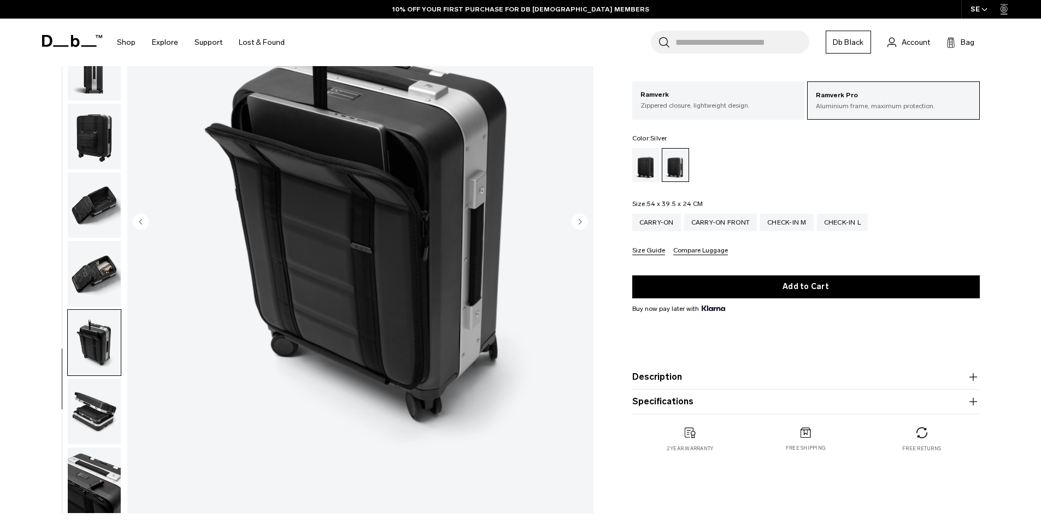
click at [92, 116] on img "button" at bounding box center [94, 137] width 53 height 66
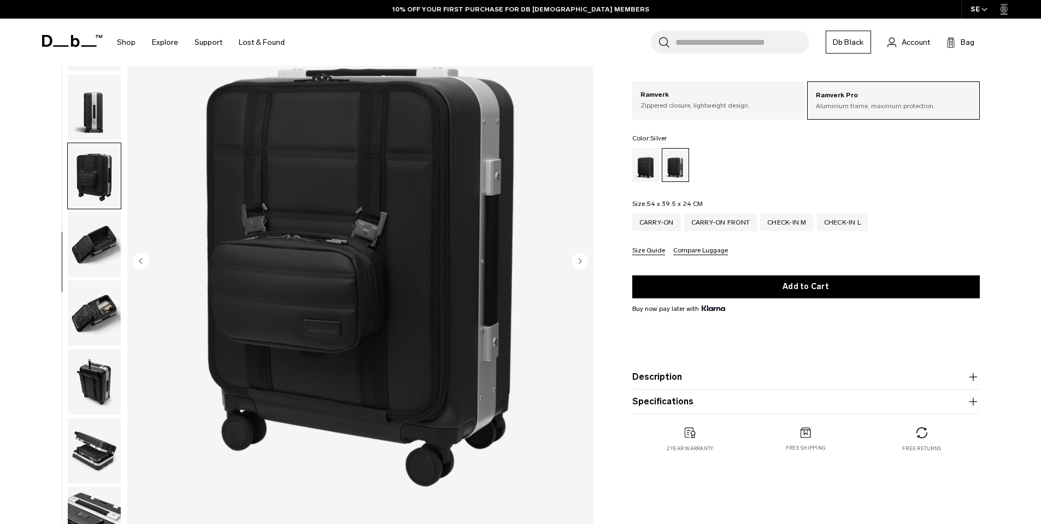
scroll to position [101, 0]
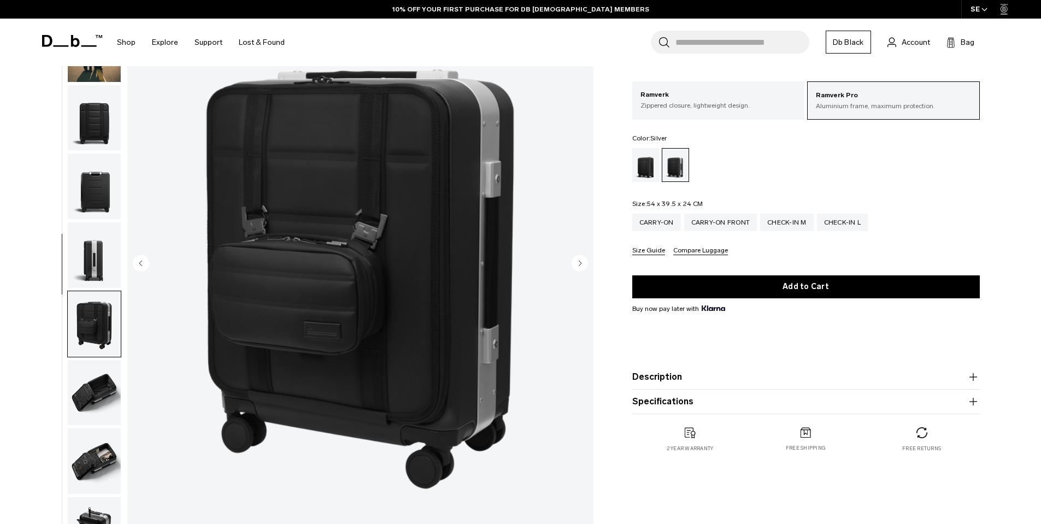
click at [105, 113] on img "button" at bounding box center [94, 118] width 53 height 66
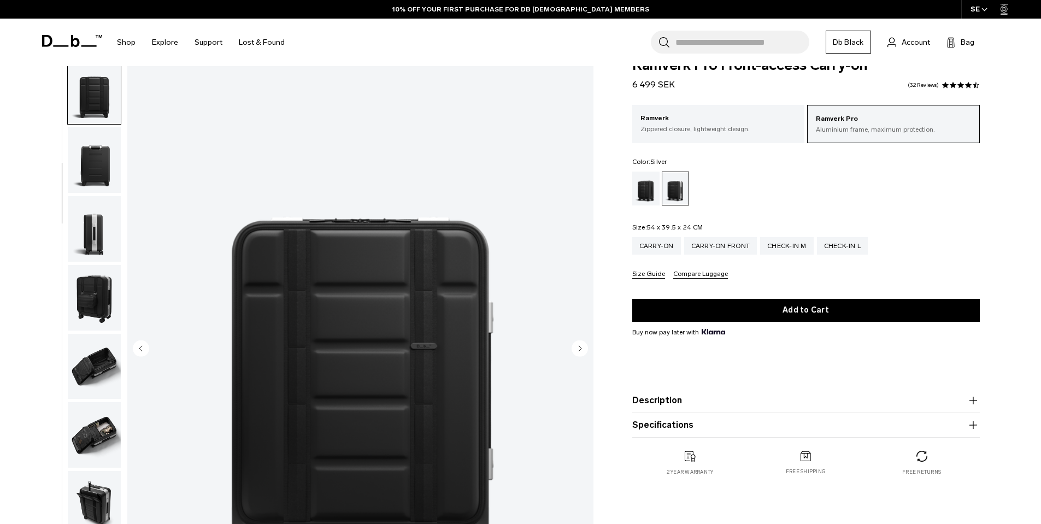
scroll to position [0, 0]
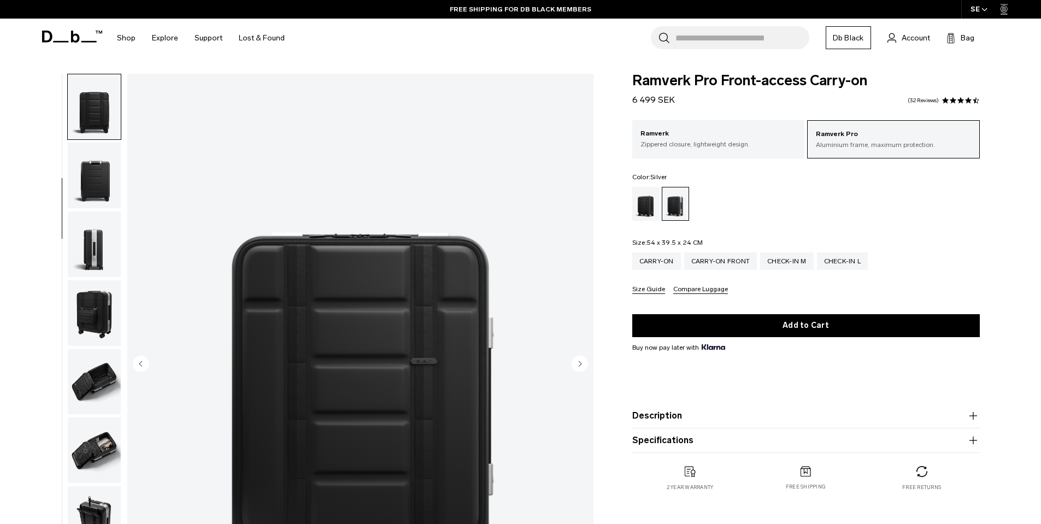
click at [98, 172] on img "button" at bounding box center [94, 176] width 53 height 66
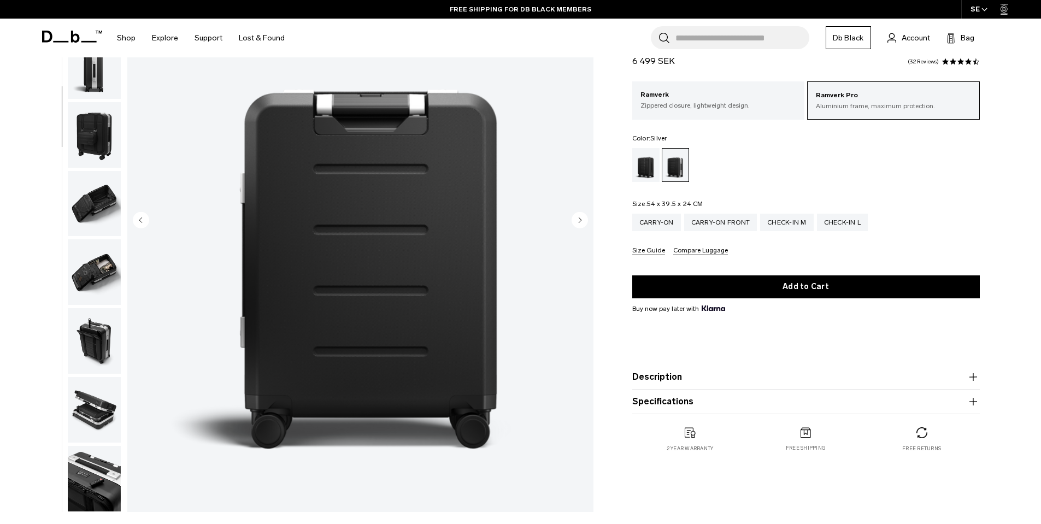
scroll to position [142, 0]
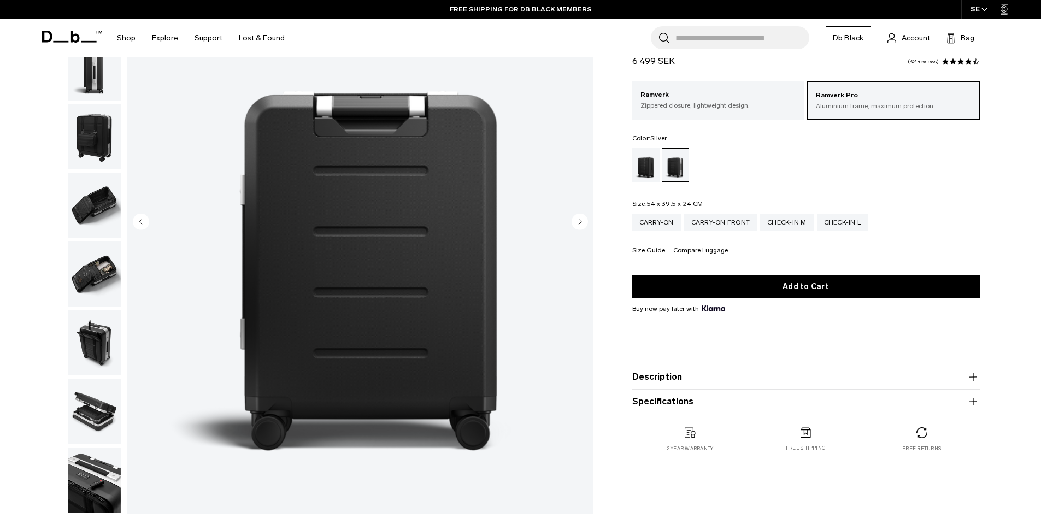
click at [96, 402] on img "button" at bounding box center [94, 412] width 53 height 66
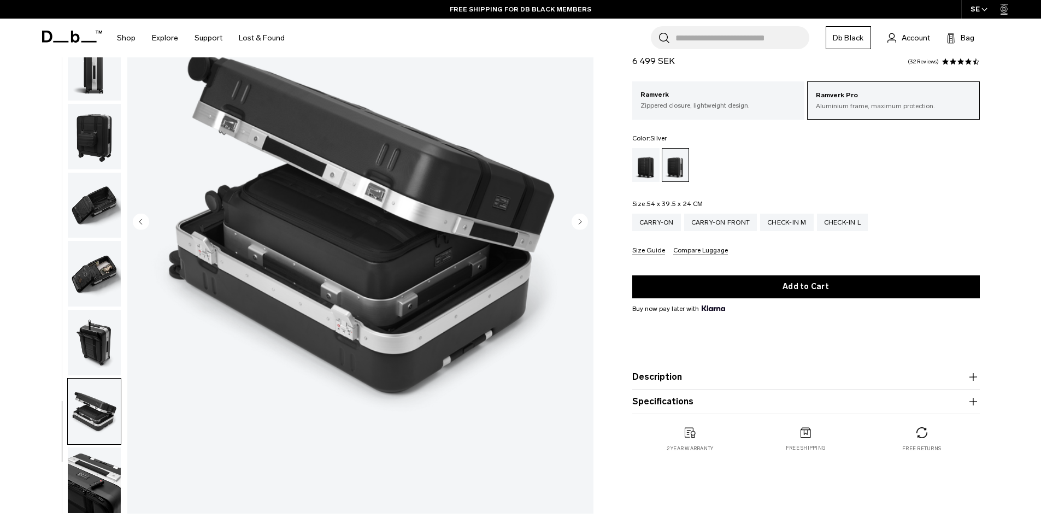
click at [101, 264] on img "button" at bounding box center [94, 274] width 53 height 66
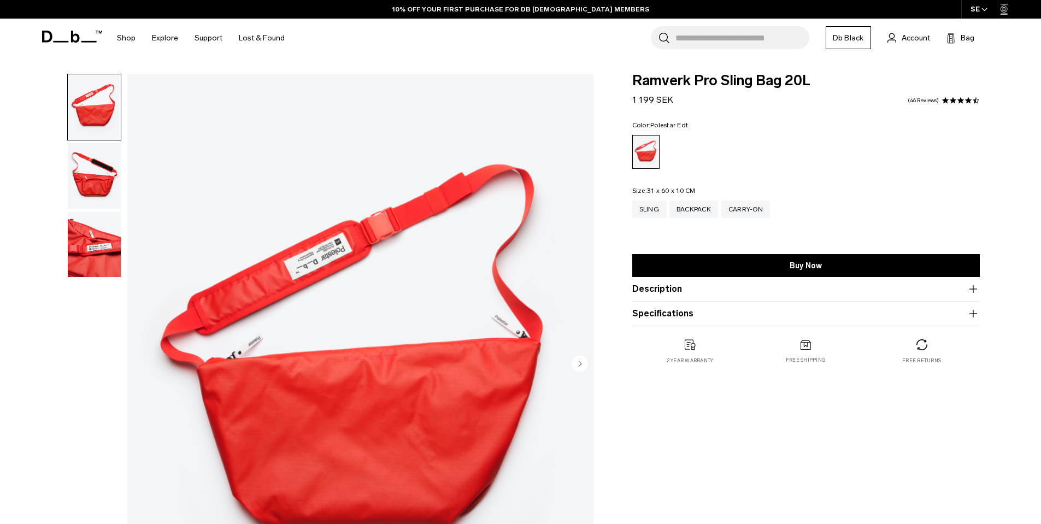
click at [721, 40] on input "Search for Bags, Luggage..." at bounding box center [742, 37] width 134 height 23
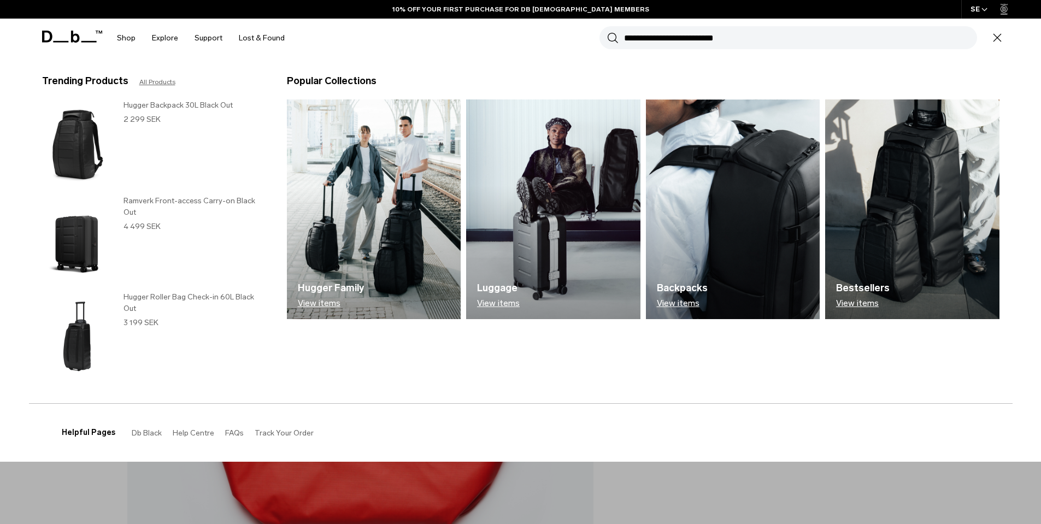
click at [721, 40] on input "Search for Bags, Luggage..." at bounding box center [800, 37] width 353 height 23
click at [707, 26] on input "Search for Bags, Luggage..." at bounding box center [800, 37] width 353 height 23
paste input "**********"
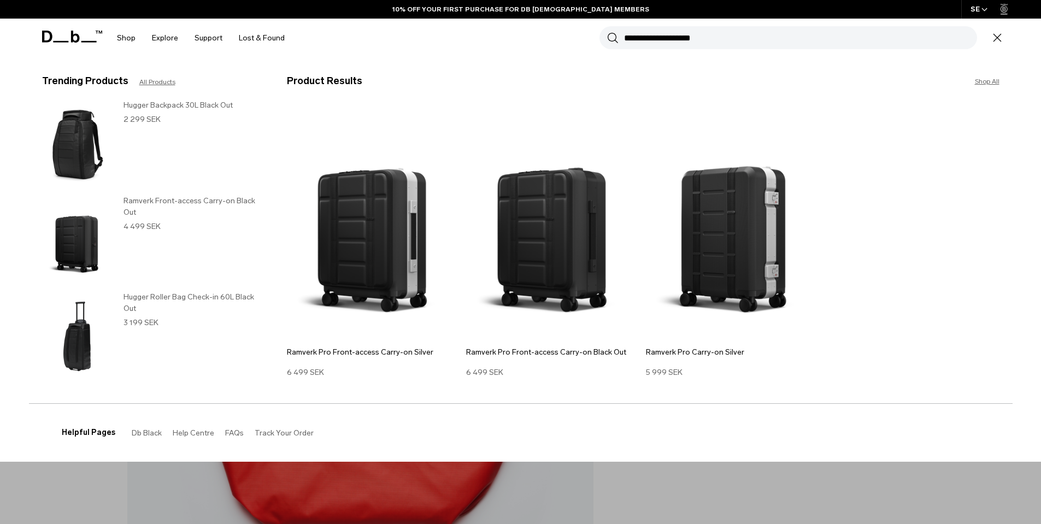
type input "**********"
click at [607, 32] on button "Search" at bounding box center [612, 38] width 11 height 12
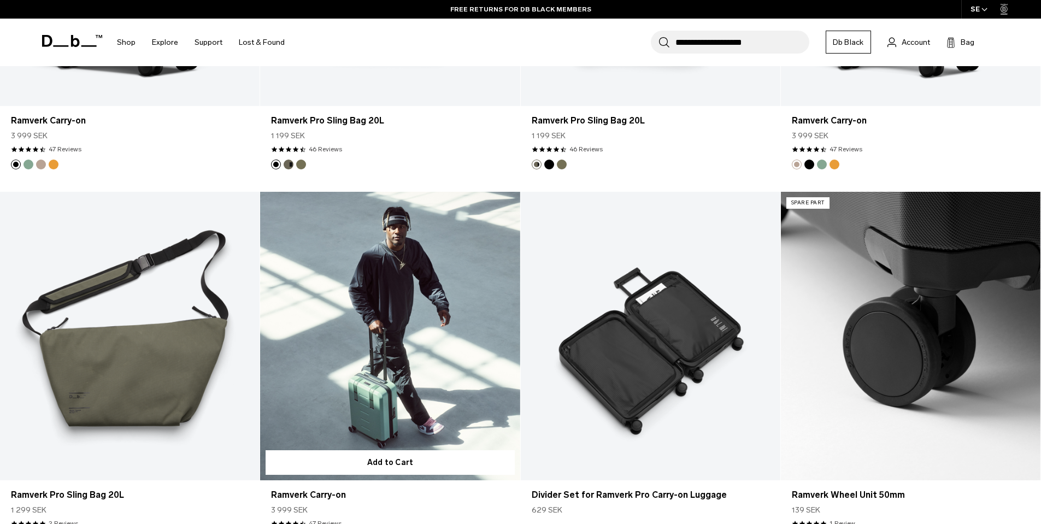
scroll to position [863, 0]
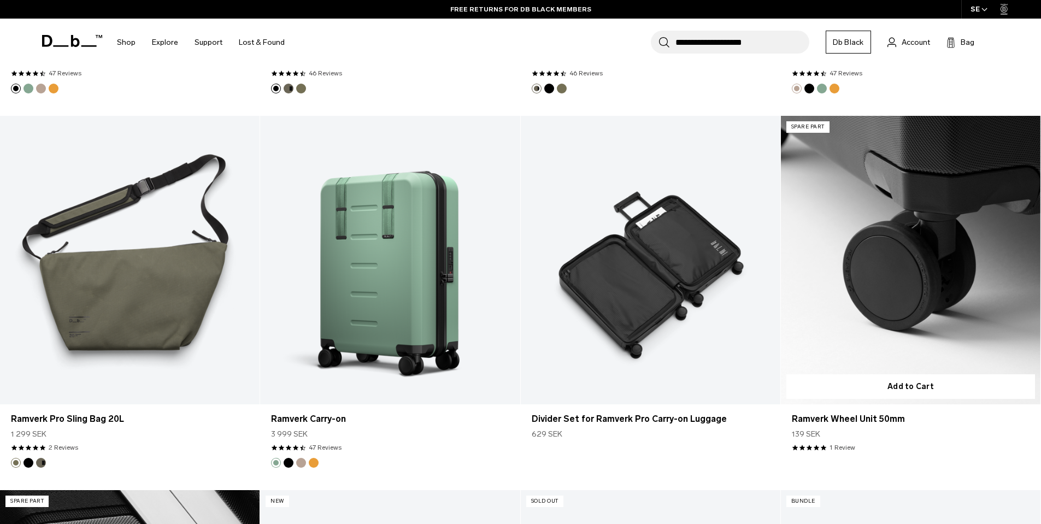
click at [977, 261] on link "Ramverk Wheel Unit 50mm" at bounding box center [911, 260] width 260 height 289
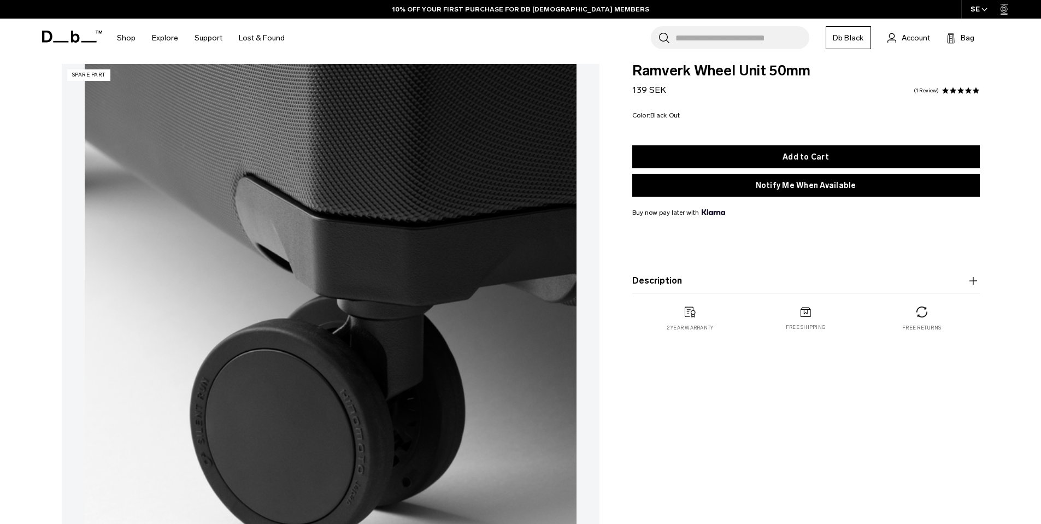
click at [673, 291] on product-accordion "Description Note: This is a spare part. 50mm Ramverk luggage wheels for Carry-o…" at bounding box center [806, 281] width 348 height 25
click at [673, 289] on product-accordion "Description Note: This is a spare part. 50mm Ramverk luggage wheels for Carry-o…" at bounding box center [806, 281] width 348 height 25
click at [673, 285] on button "Description" at bounding box center [806, 280] width 348 height 13
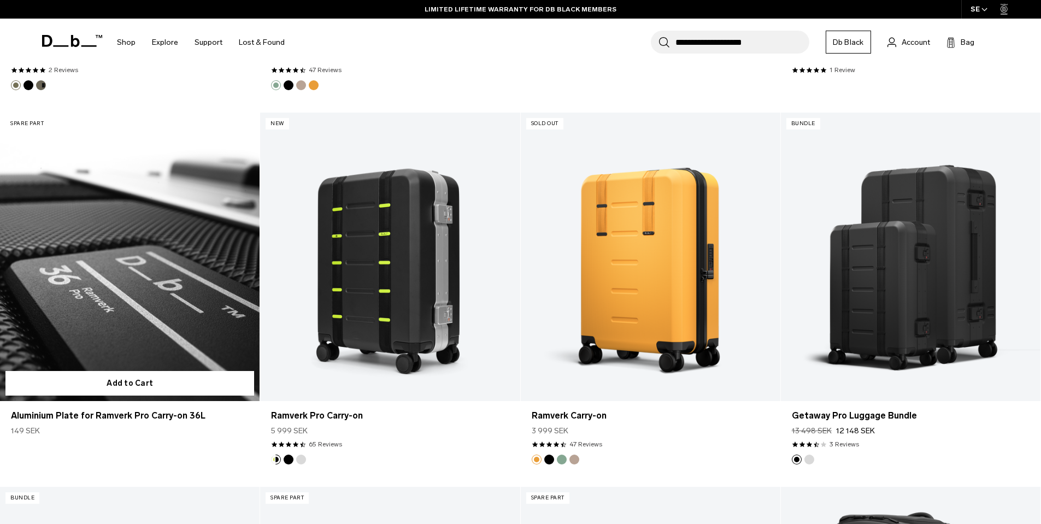
scroll to position [1221, 0]
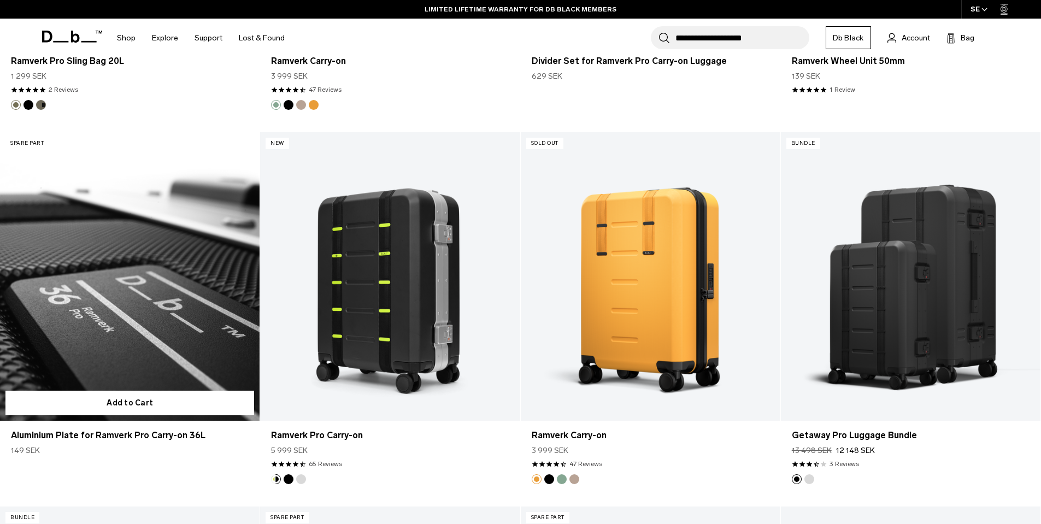
click at [166, 279] on link "Aluminium Plate for Ramverk Pro Carry-on 36L" at bounding box center [130, 276] width 260 height 289
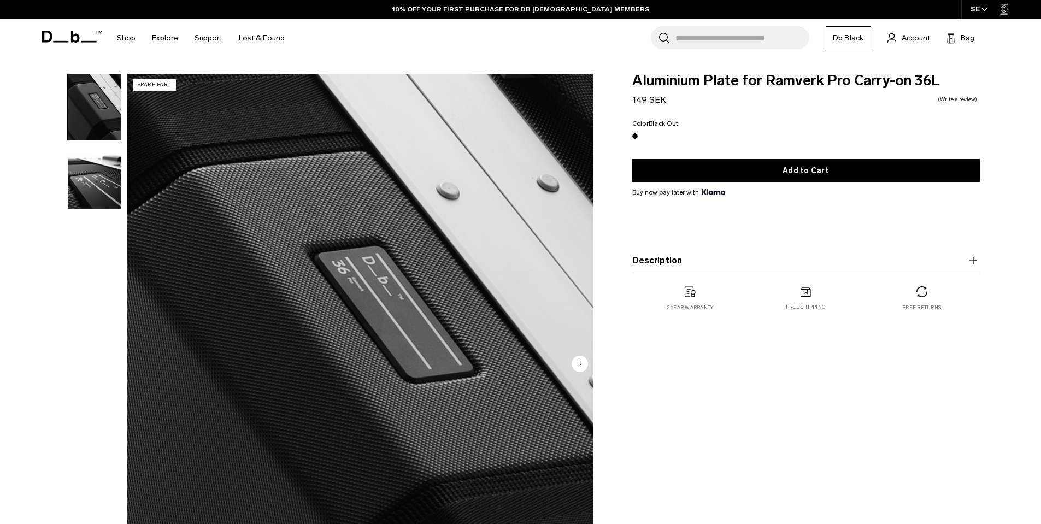
click at [84, 189] on img "button" at bounding box center [94, 176] width 53 height 66
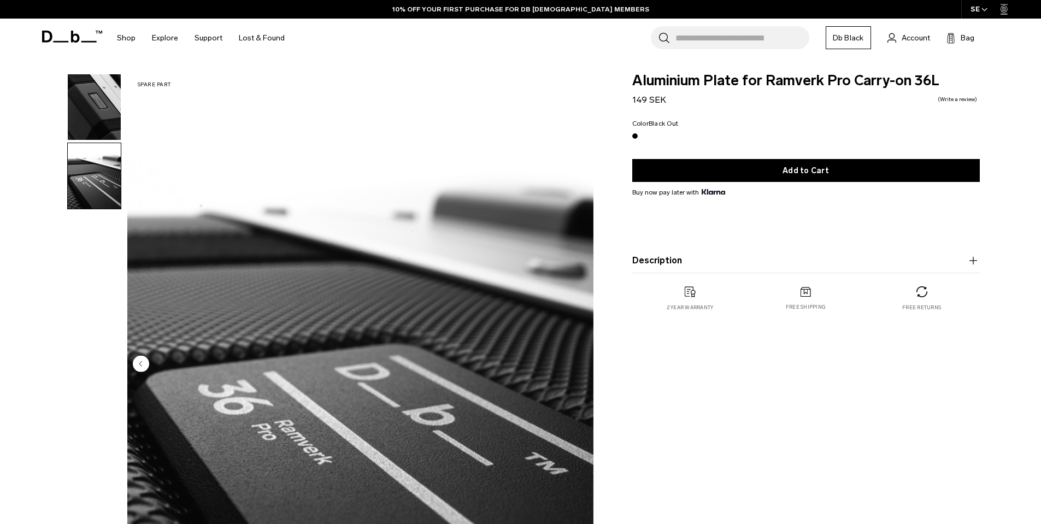
click at [87, 108] on img "button" at bounding box center [94, 107] width 53 height 66
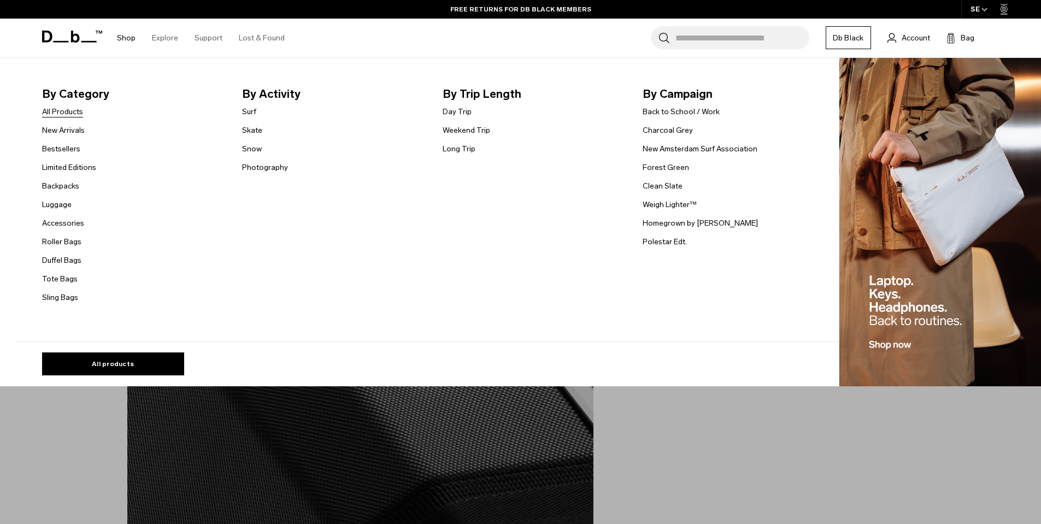
click at [64, 109] on link "All Products" at bounding box center [62, 111] width 41 height 11
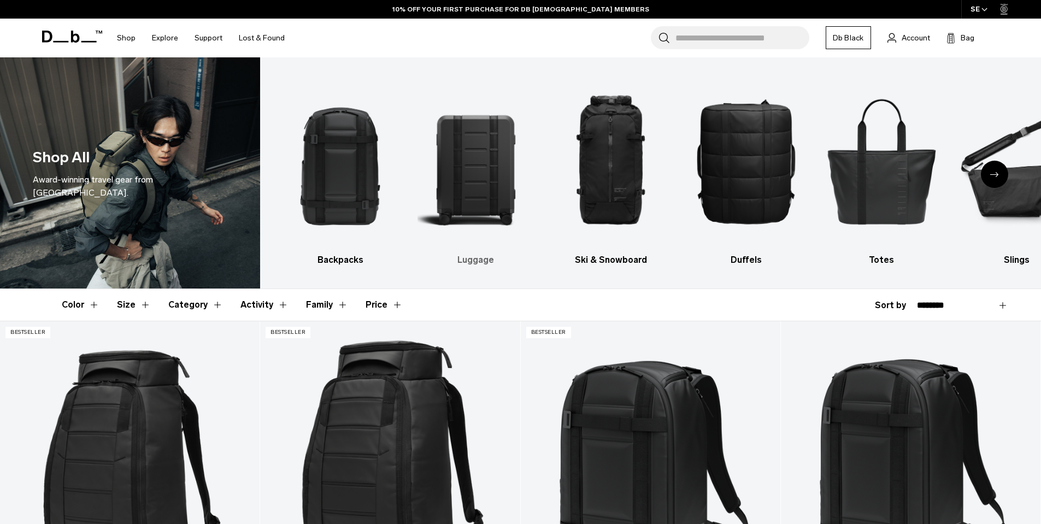
click at [475, 187] on img "2 / 10" at bounding box center [475, 161] width 116 height 174
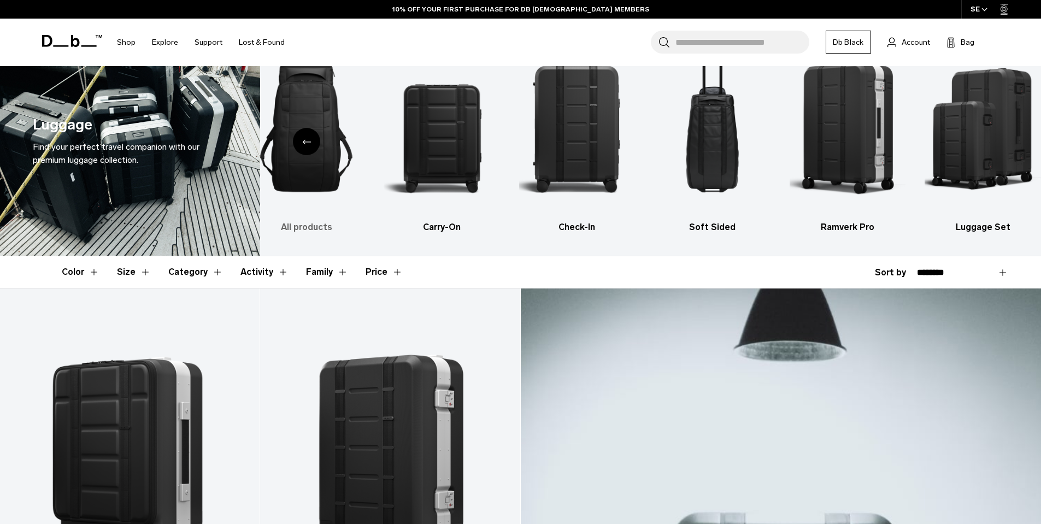
scroll to position [23, 0]
